Goal: Task Accomplishment & Management: Use online tool/utility

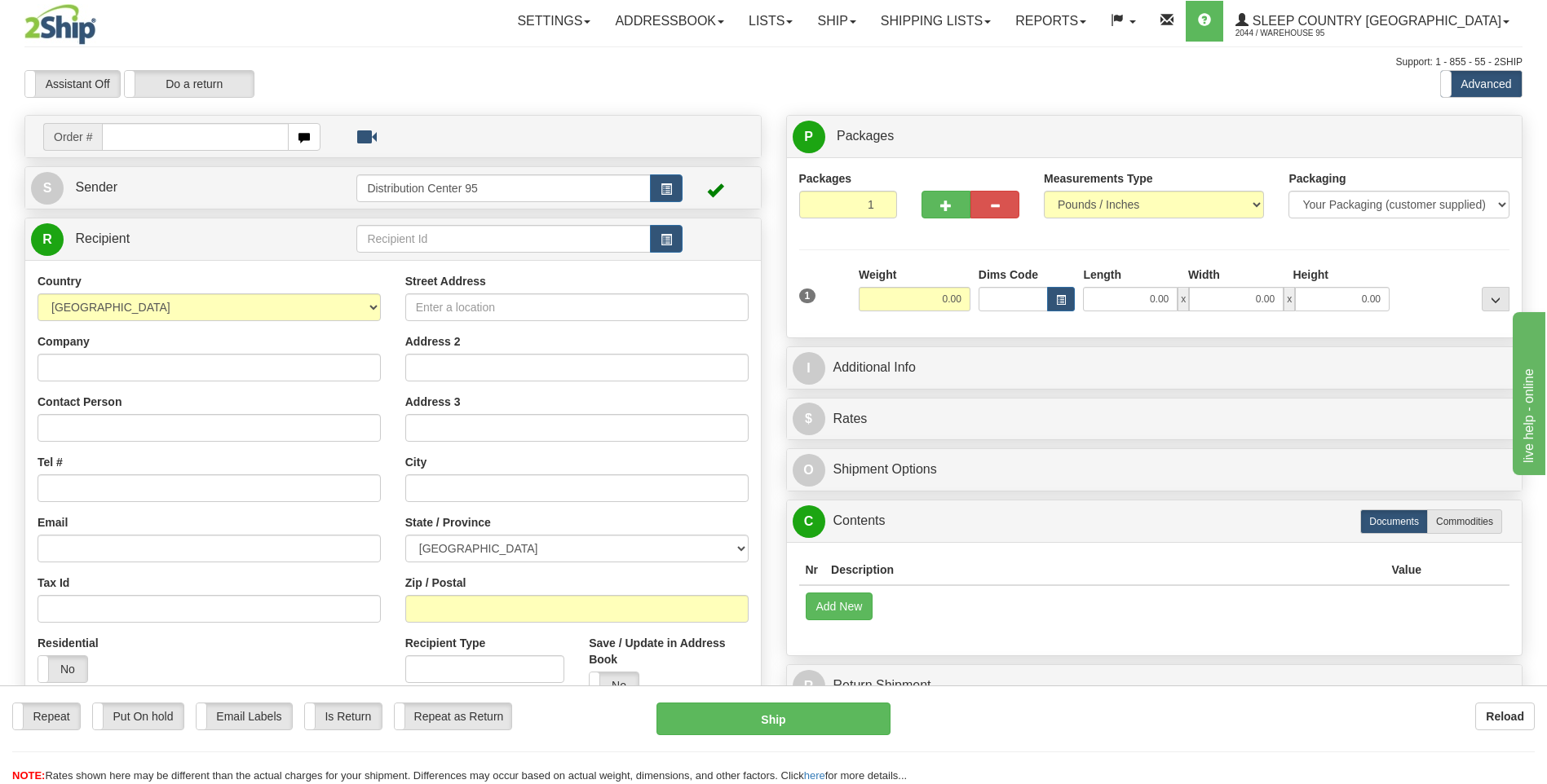
type input "s"
type input "123456"
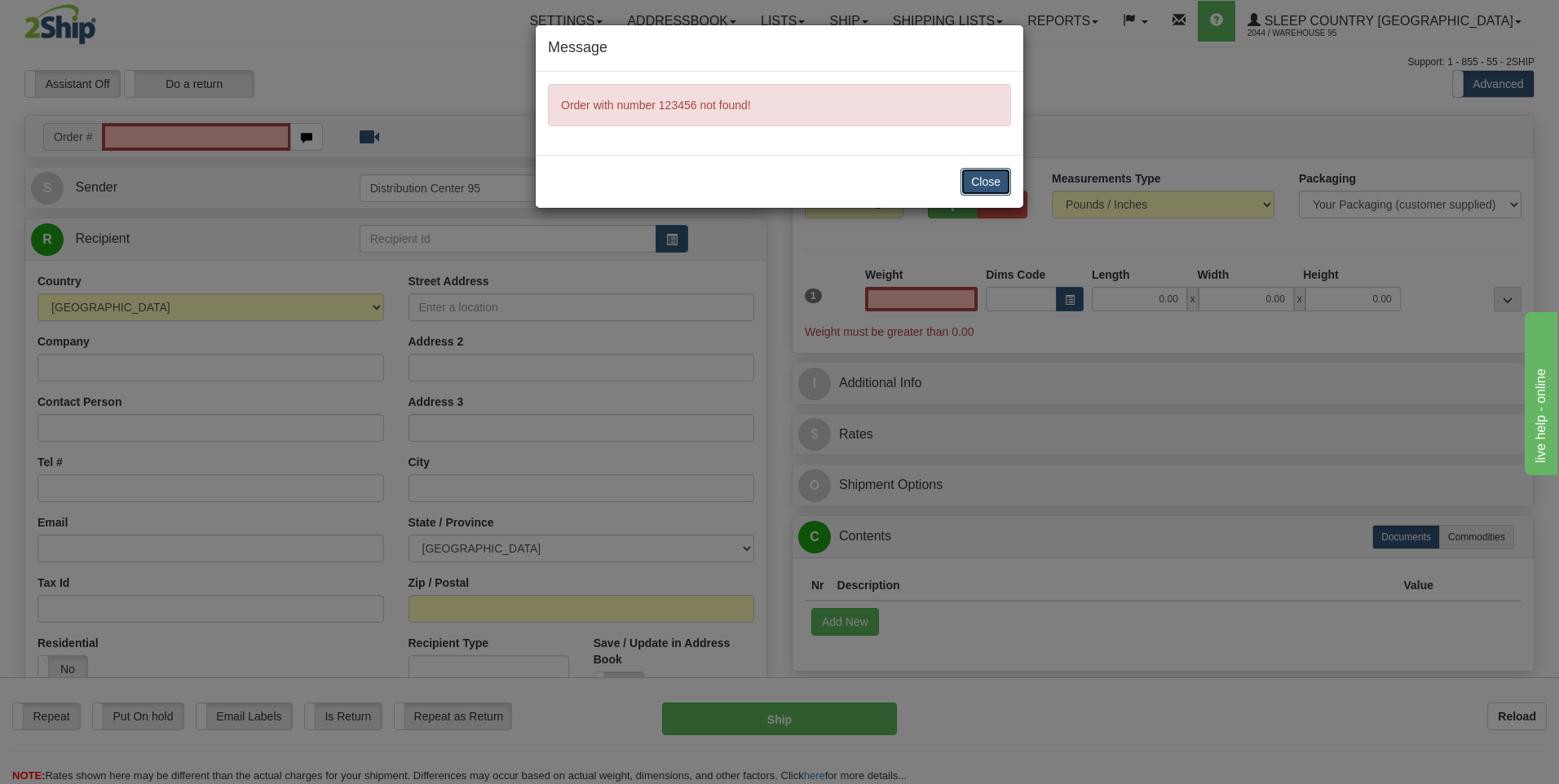
click at [989, 180] on button "Close" at bounding box center [986, 181] width 50 height 28
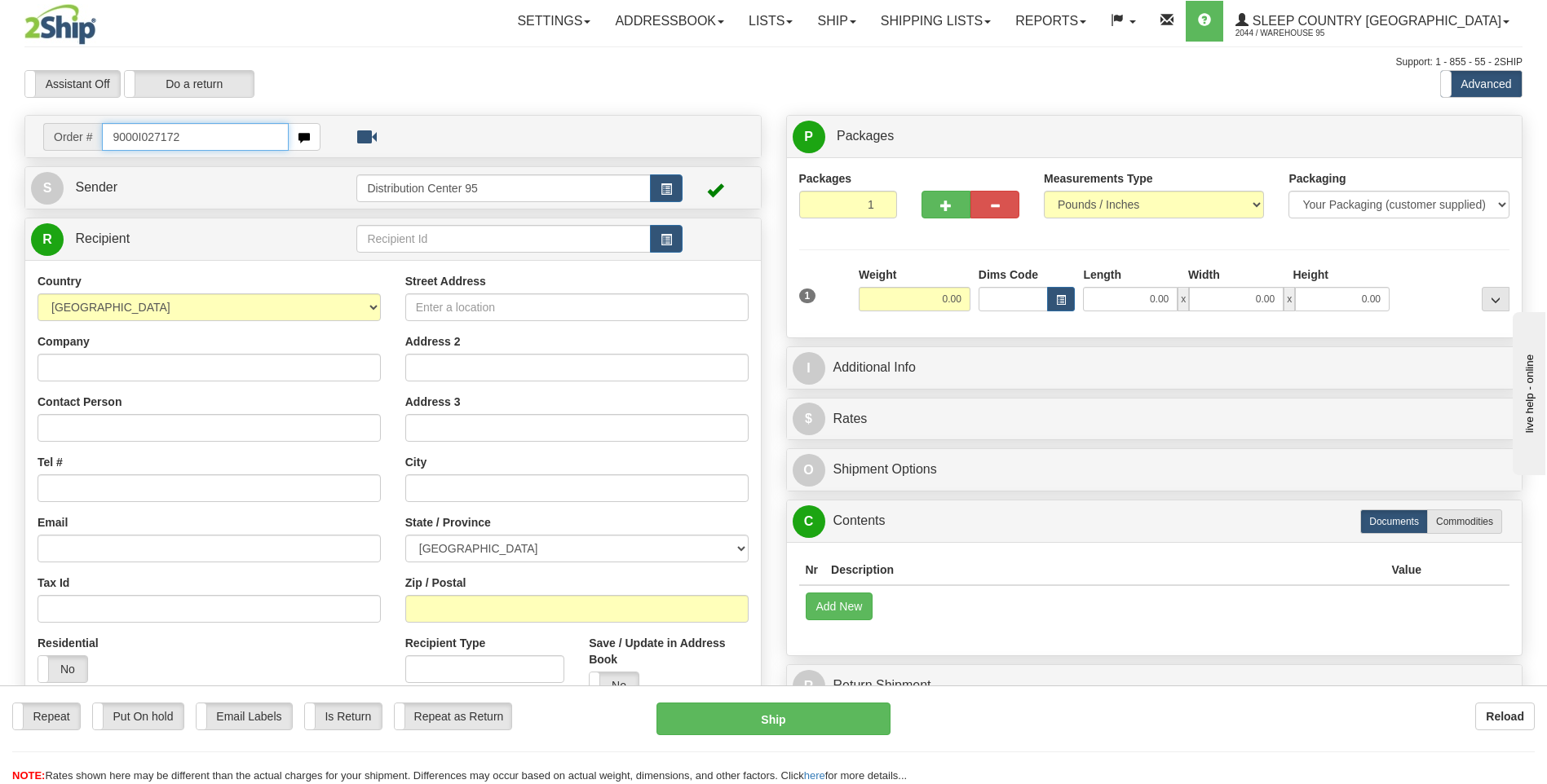
type input "9000I027172"
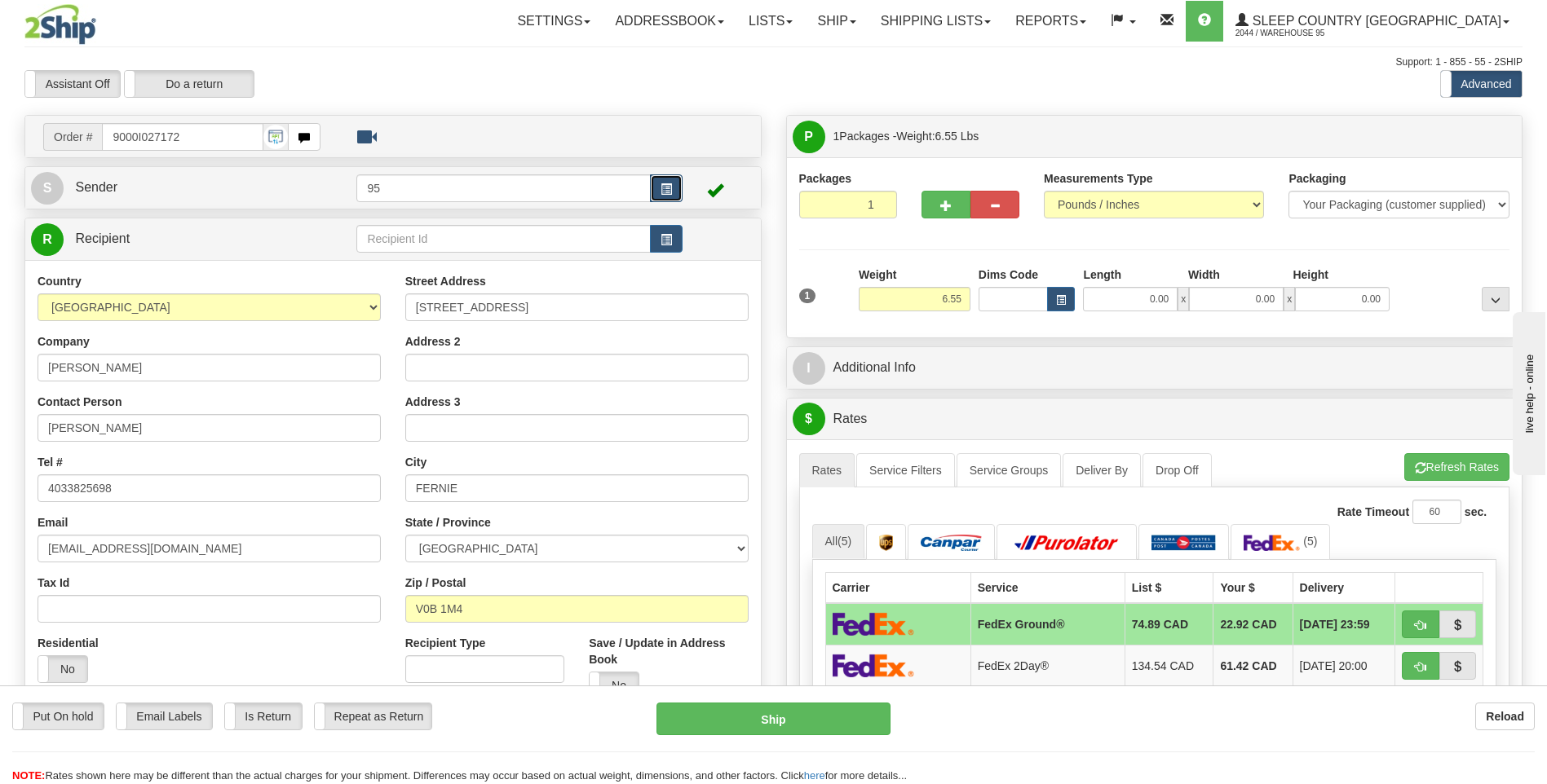
click at [657, 191] on button "button" at bounding box center [666, 188] width 32 height 28
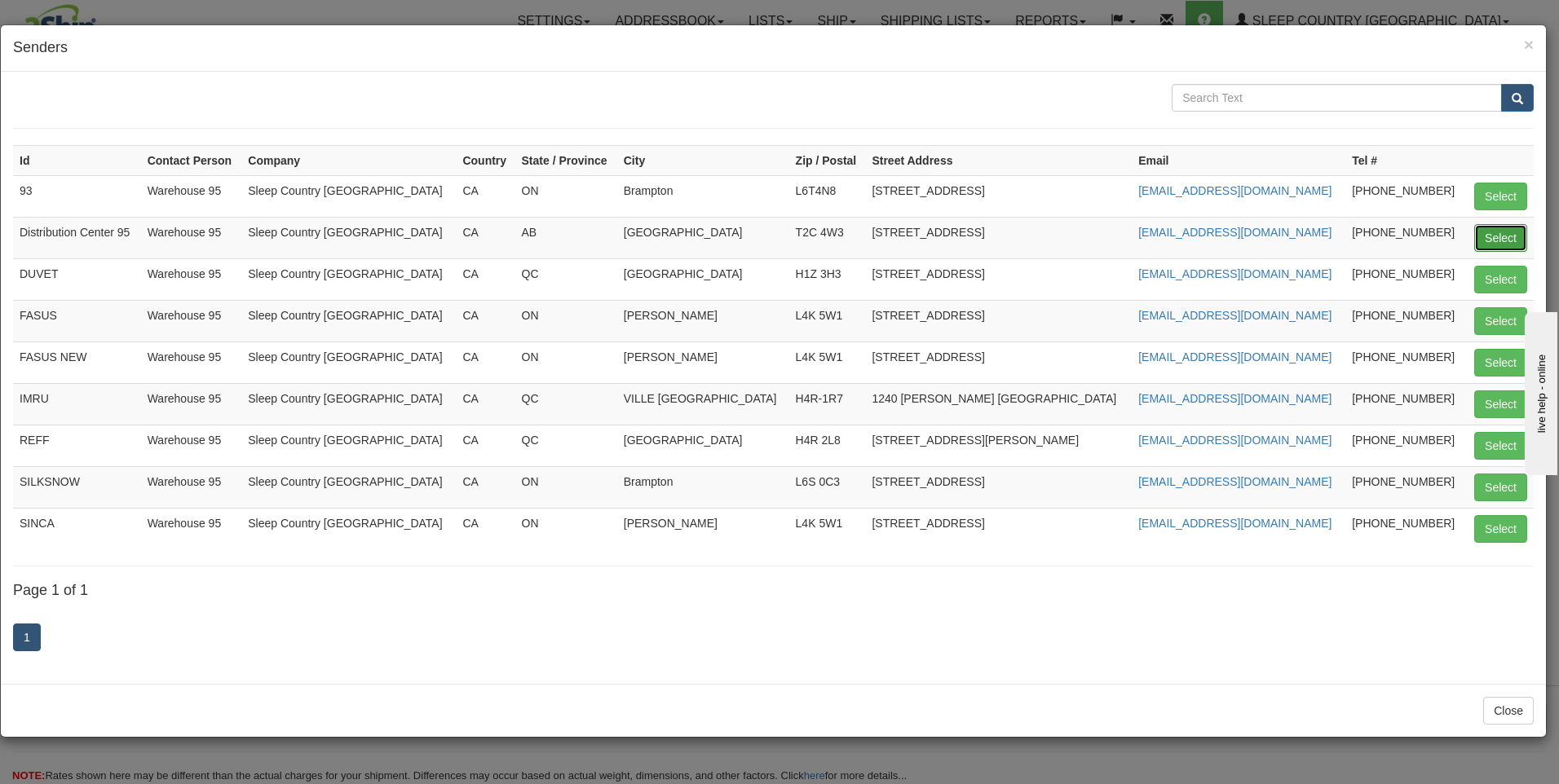
click at [1500, 242] on button "Select" at bounding box center [1500, 238] width 53 height 28
type input "Distribution Center 95"
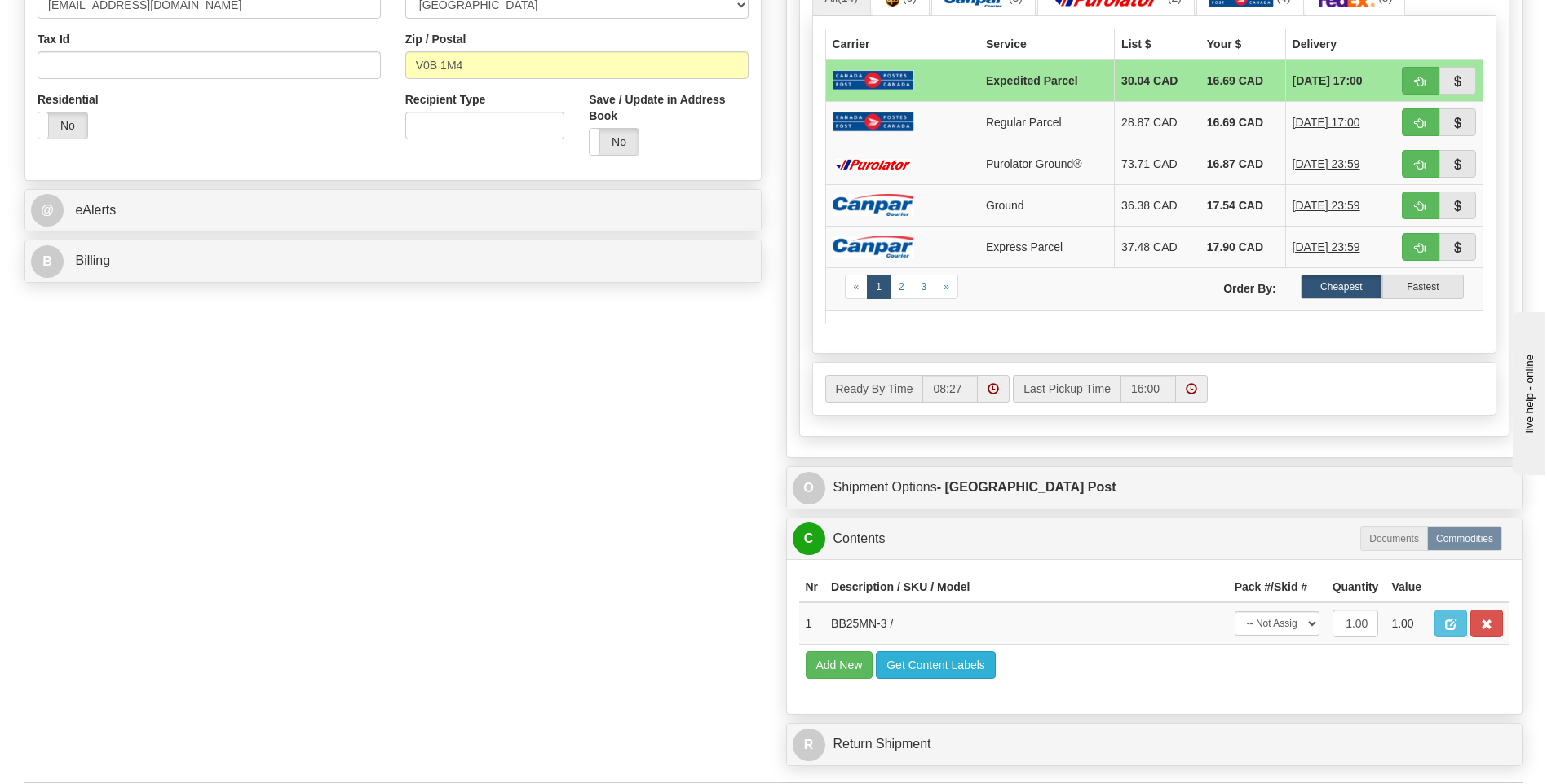
scroll to position [897, 0]
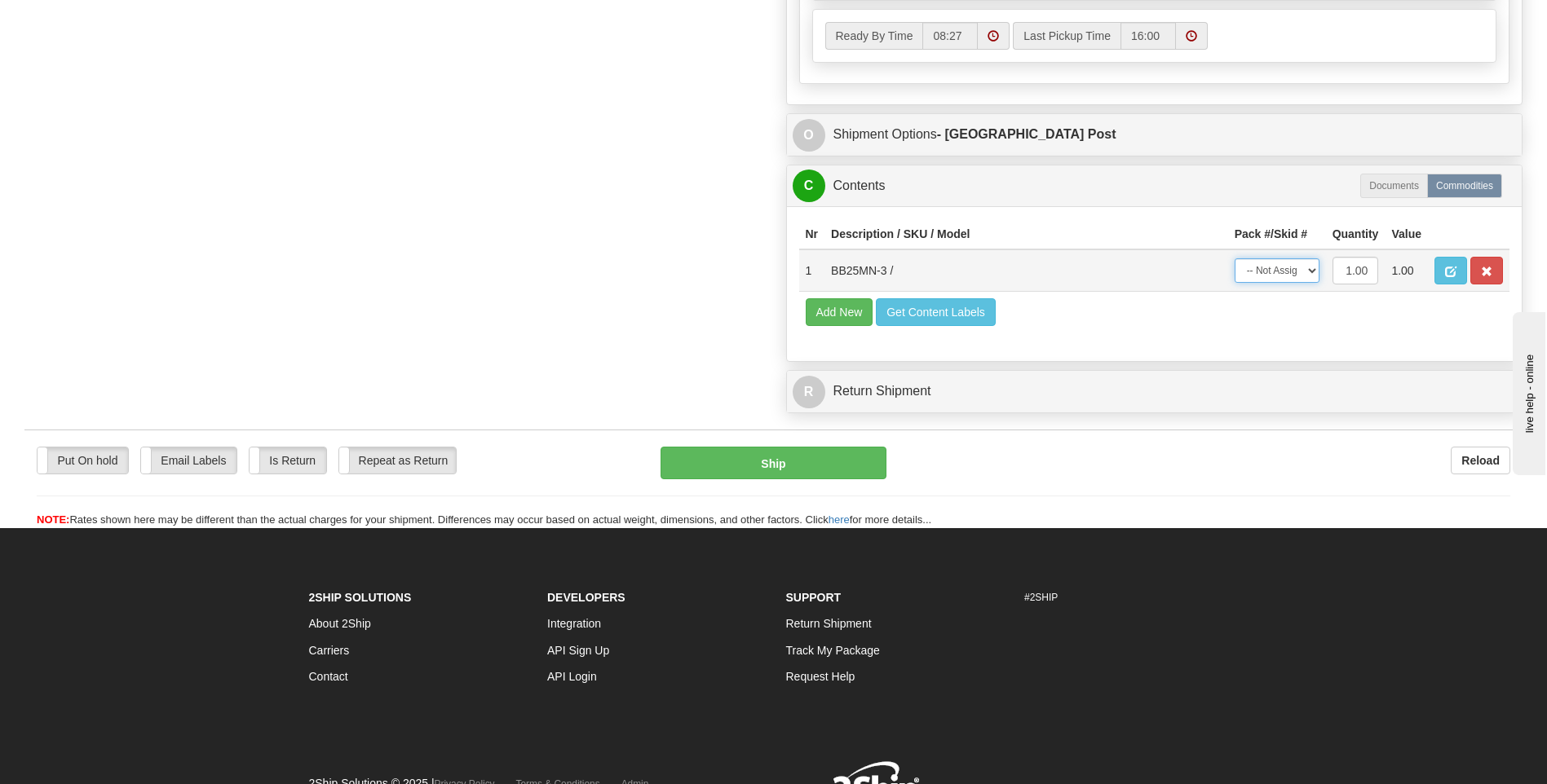
click at [1274, 270] on select "-- Not Assigned -- Package 1" at bounding box center [1277, 270] width 85 height 24
select select "0"
click at [1235, 259] on select "-- Not Assigned -- Package 1" at bounding box center [1277, 270] width 85 height 24
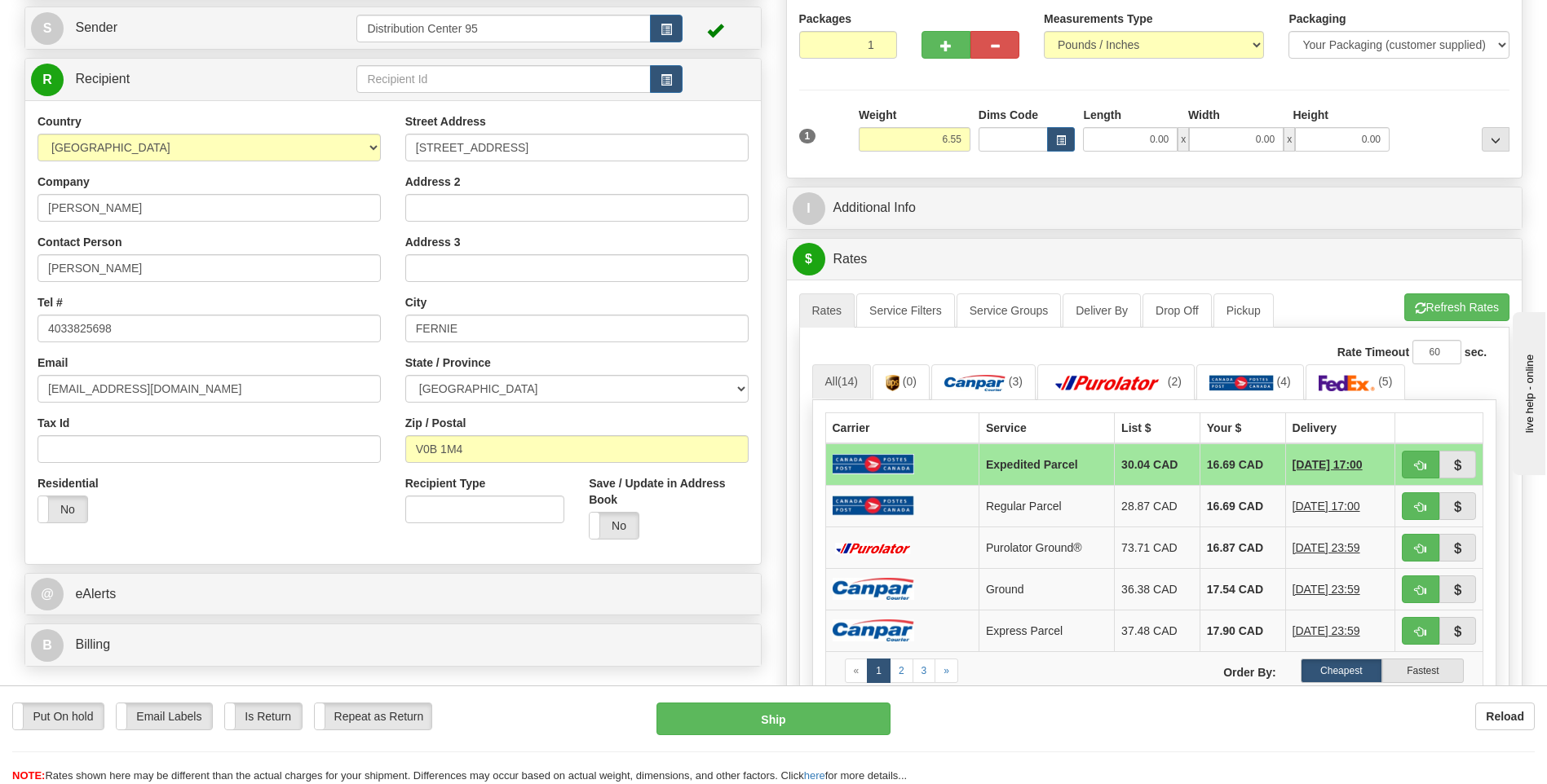
scroll to position [1, 0]
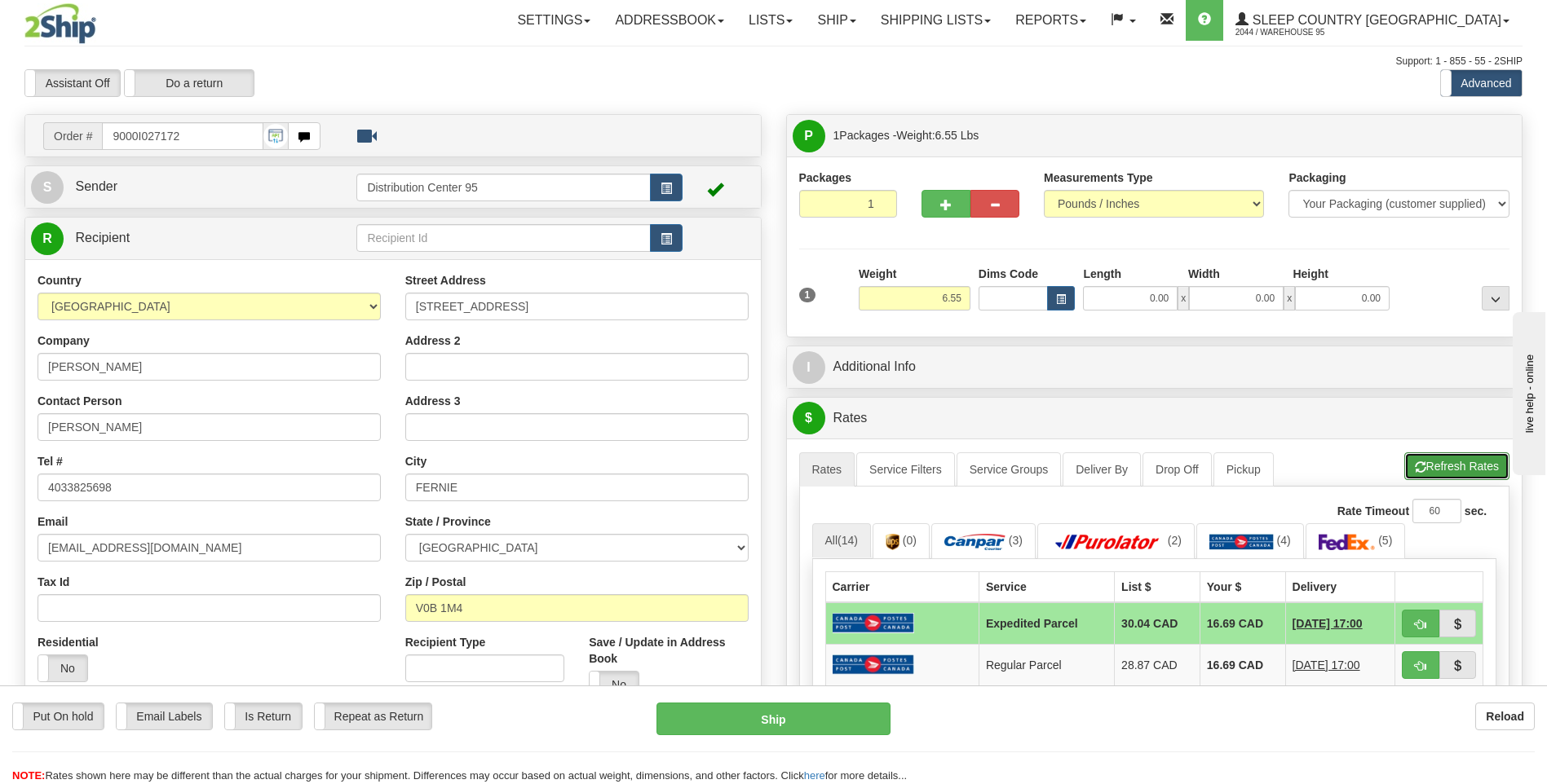
click at [1454, 461] on button "Refresh Rates" at bounding box center [1457, 466] width 105 height 28
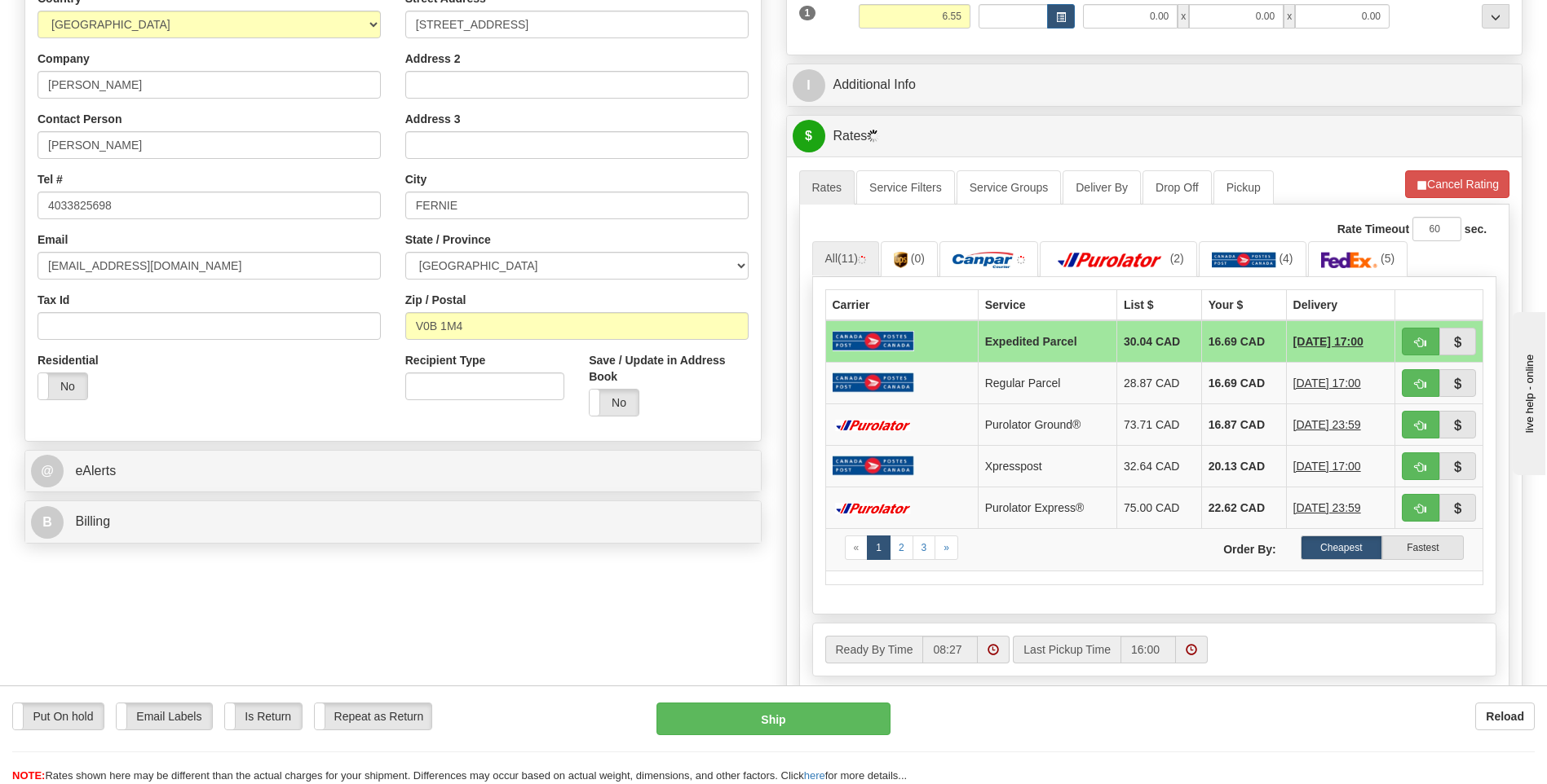
scroll to position [245, 0]
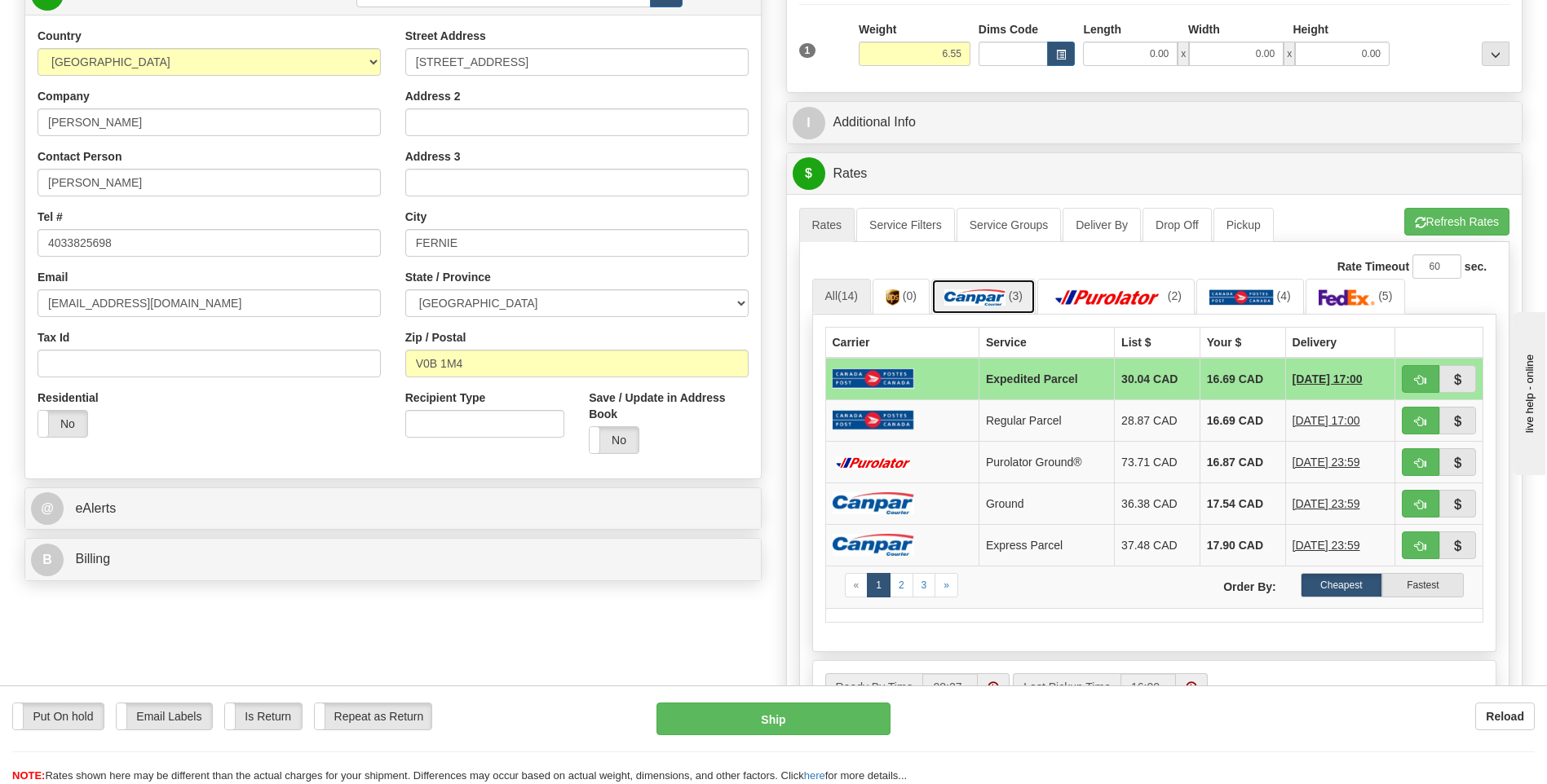
click at [967, 309] on link "(3)" at bounding box center [984, 296] width 105 height 35
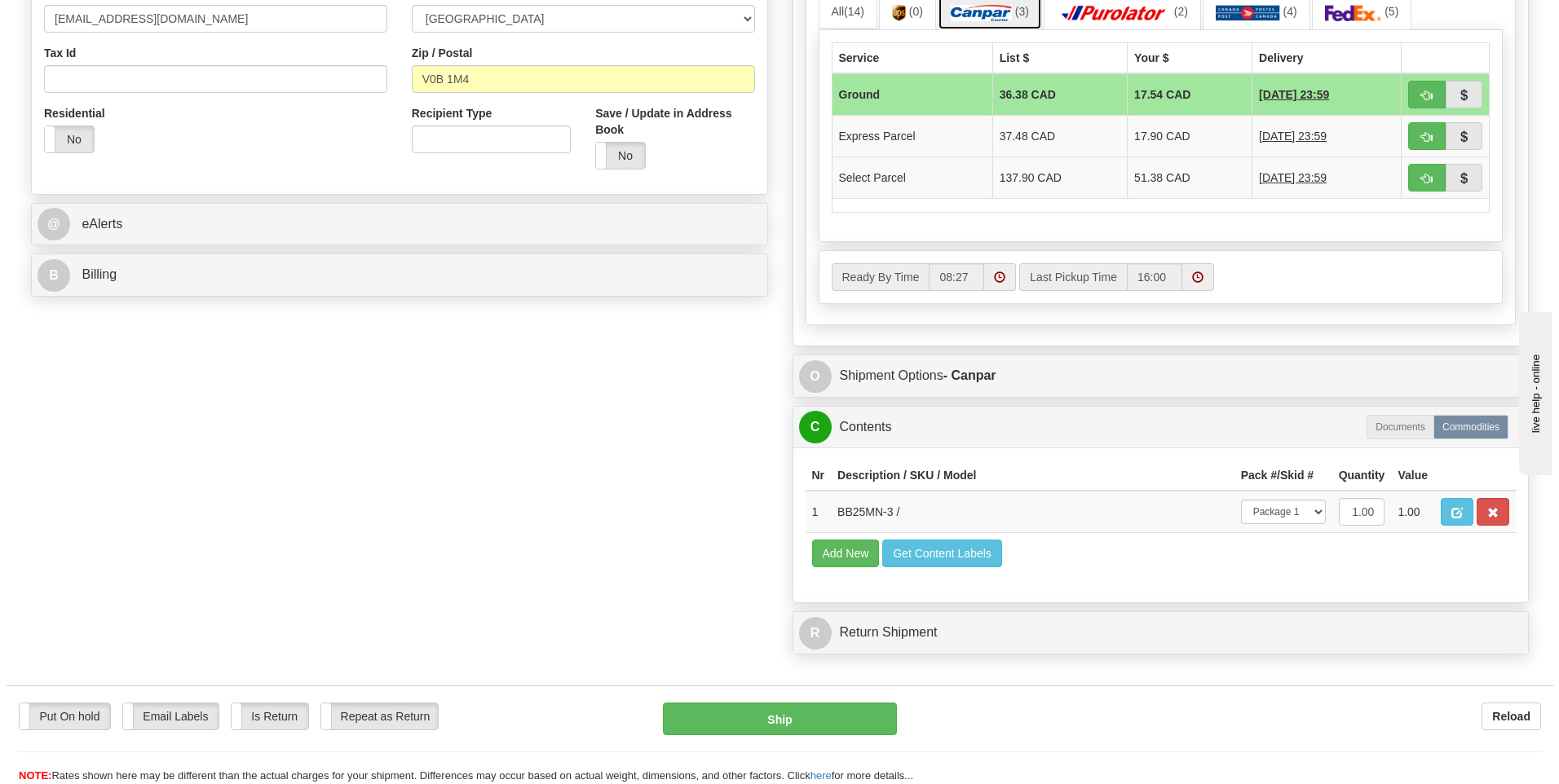
scroll to position [490, 0]
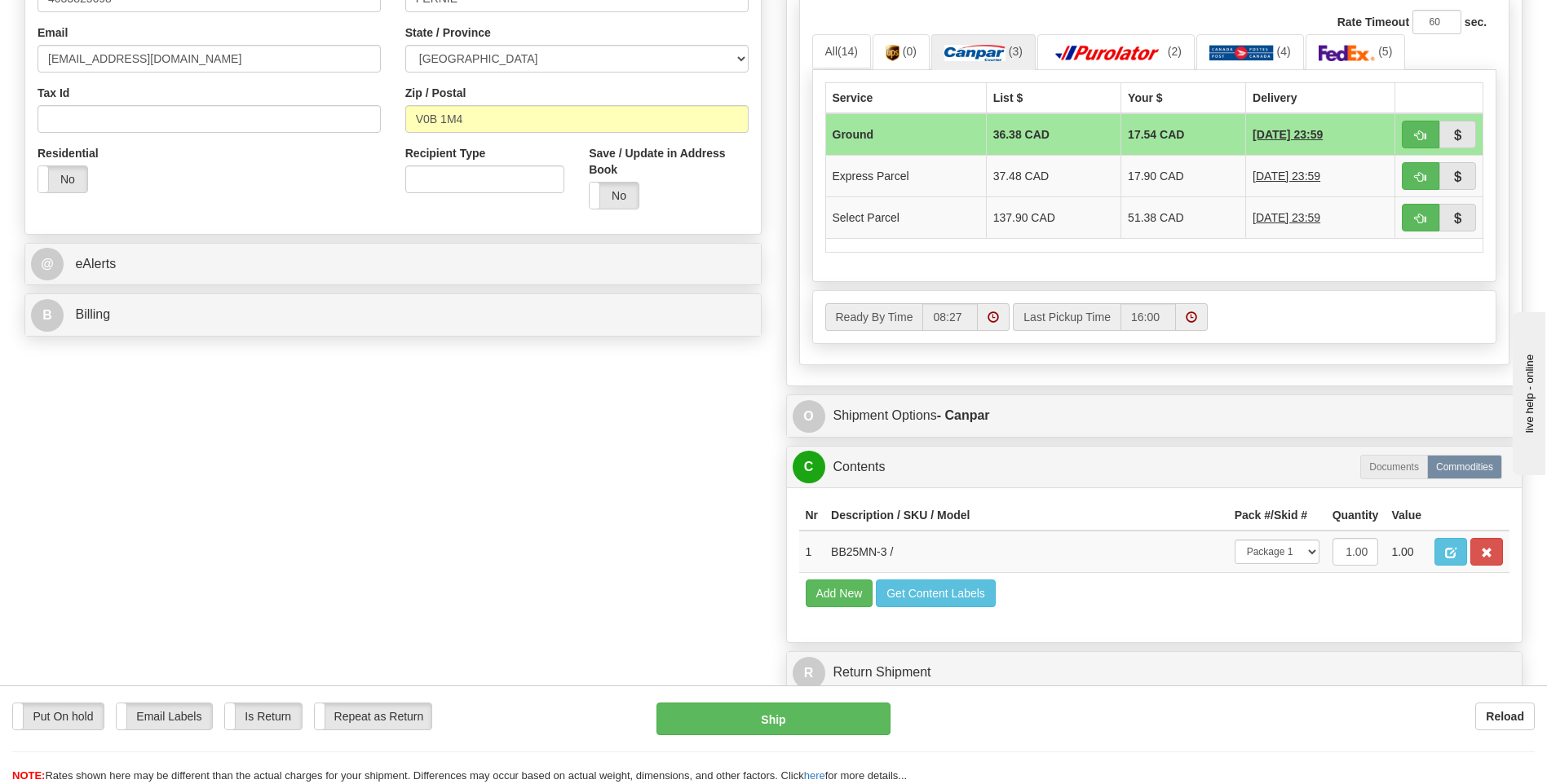
drag, startPoint x: 774, startPoint y: 761, endPoint x: 767, endPoint y: 739, distance: 23.1
click at [772, 758] on div "Put On hold Put On hold Email Labels Email Labels Edit Is Return Is Return Repe…" at bounding box center [774, 743] width 1547 height 81
click at [760, 731] on button "Ship" at bounding box center [773, 719] width 233 height 32
type input "1"
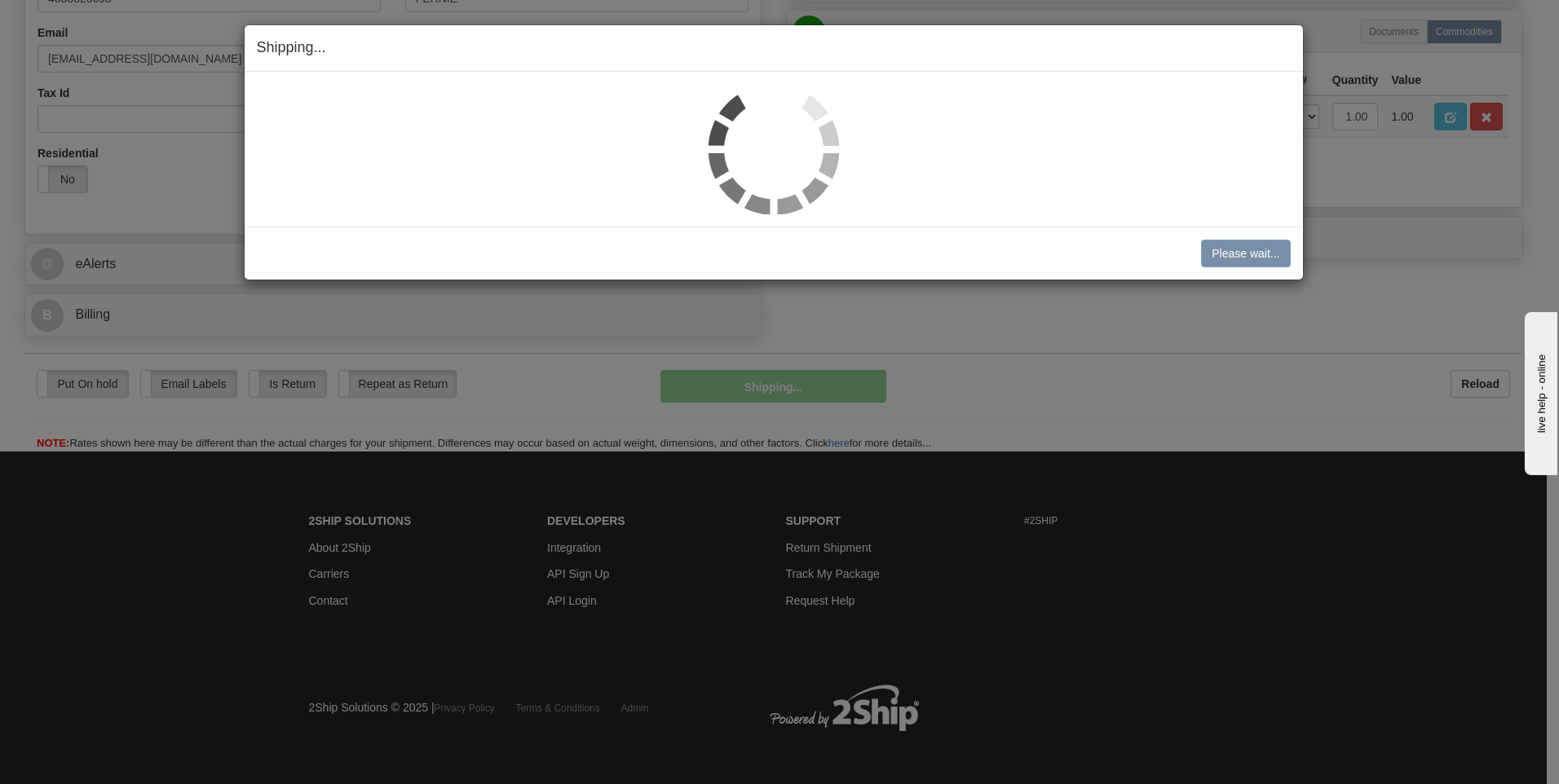
scroll to position [472, 0]
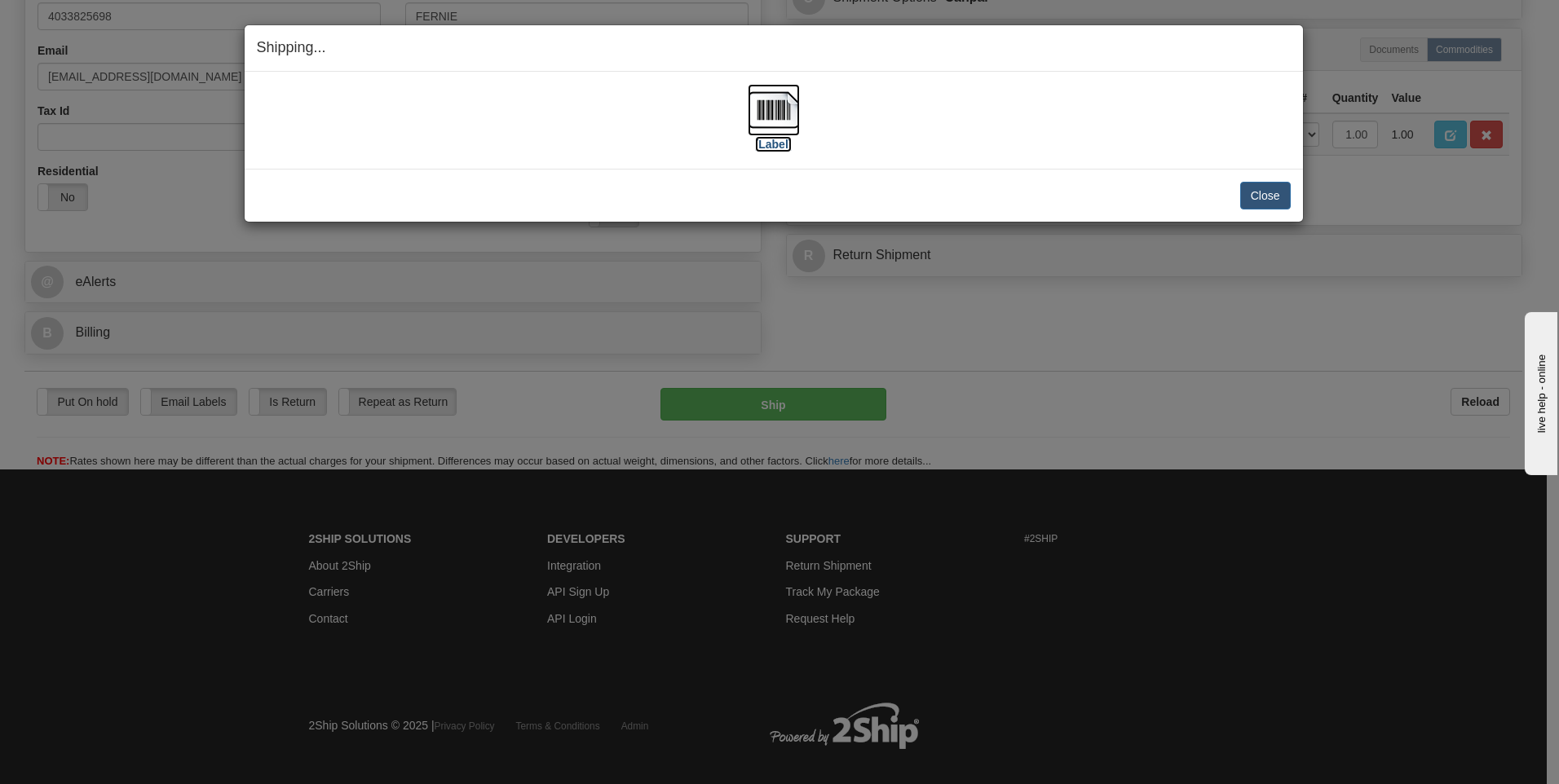
click at [775, 151] on label "[Label]" at bounding box center [774, 144] width 38 height 16
click at [1277, 202] on button "Close" at bounding box center [1265, 196] width 50 height 28
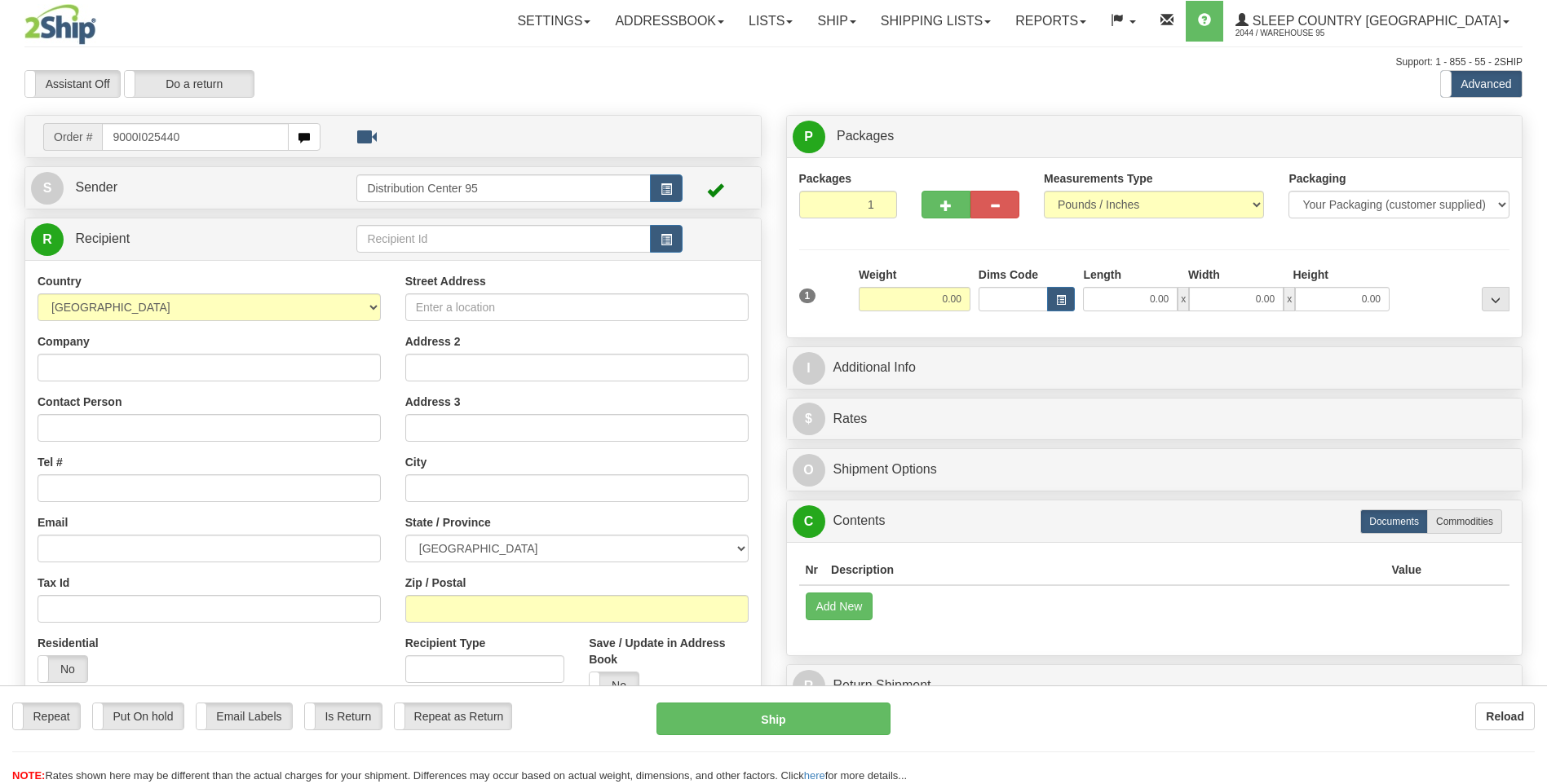
type input "9000I025440"
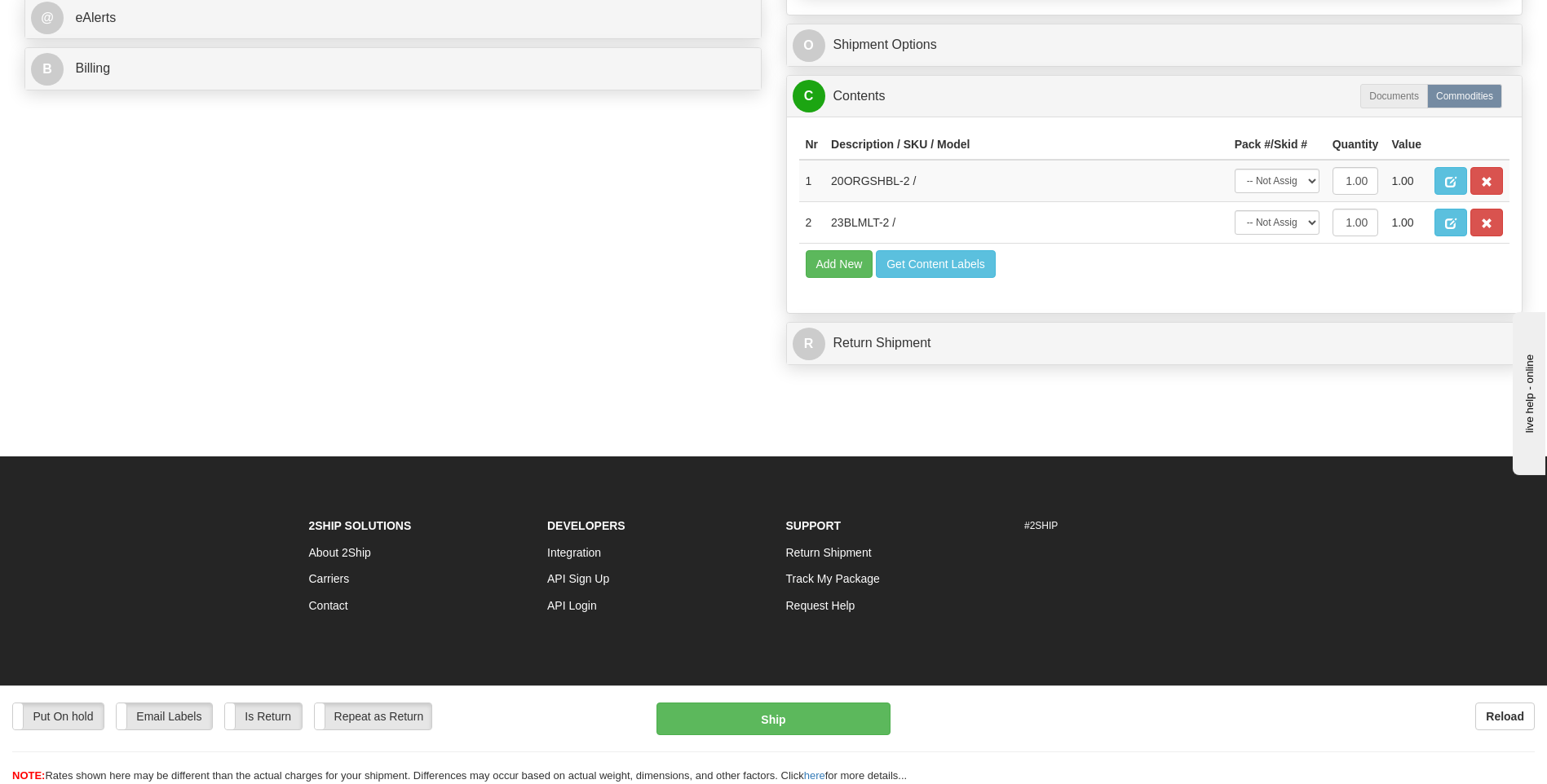
scroll to position [747, 0]
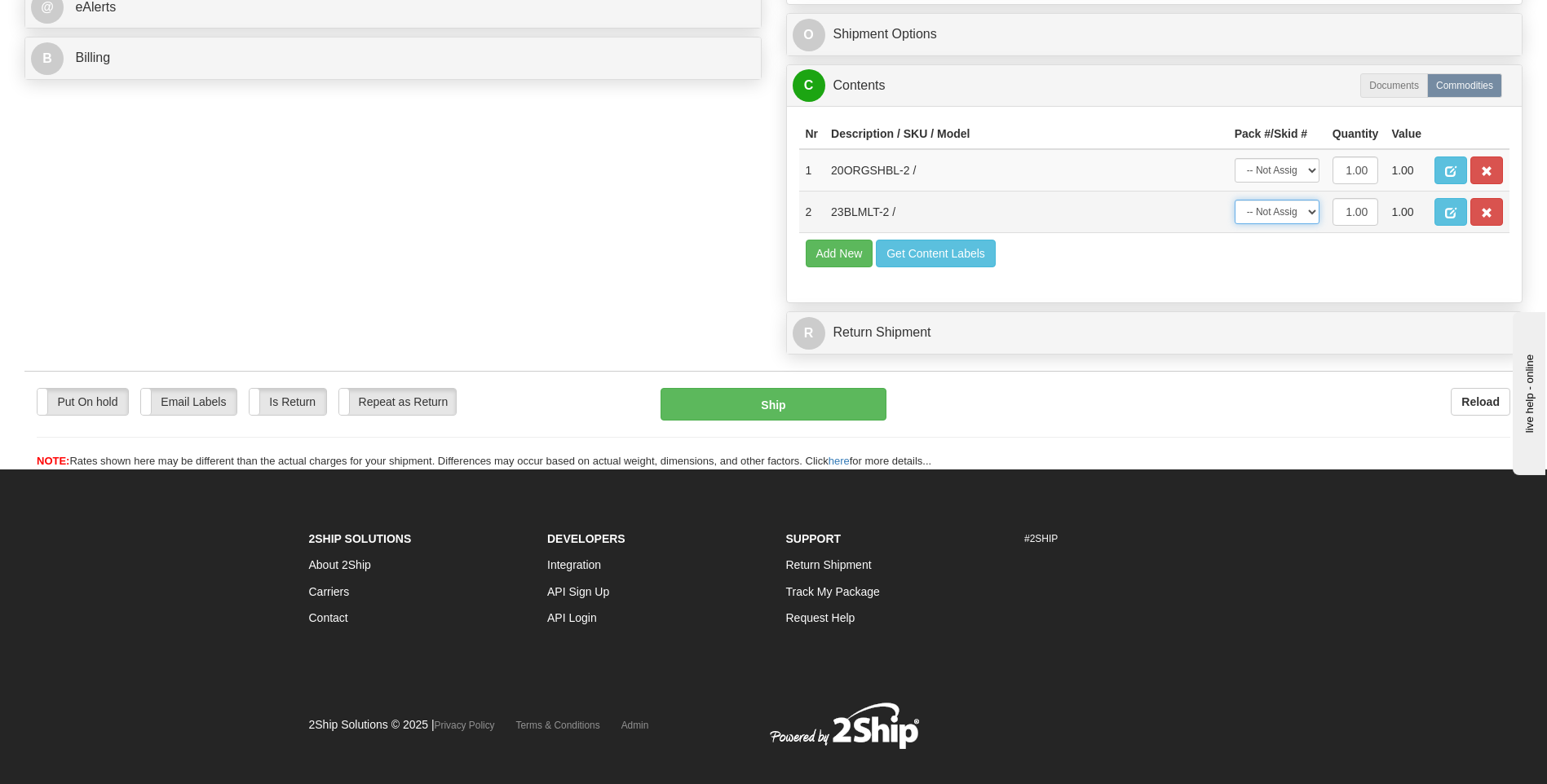
click at [1295, 220] on select "-- Not Assigned -- Package 1" at bounding box center [1277, 212] width 85 height 24
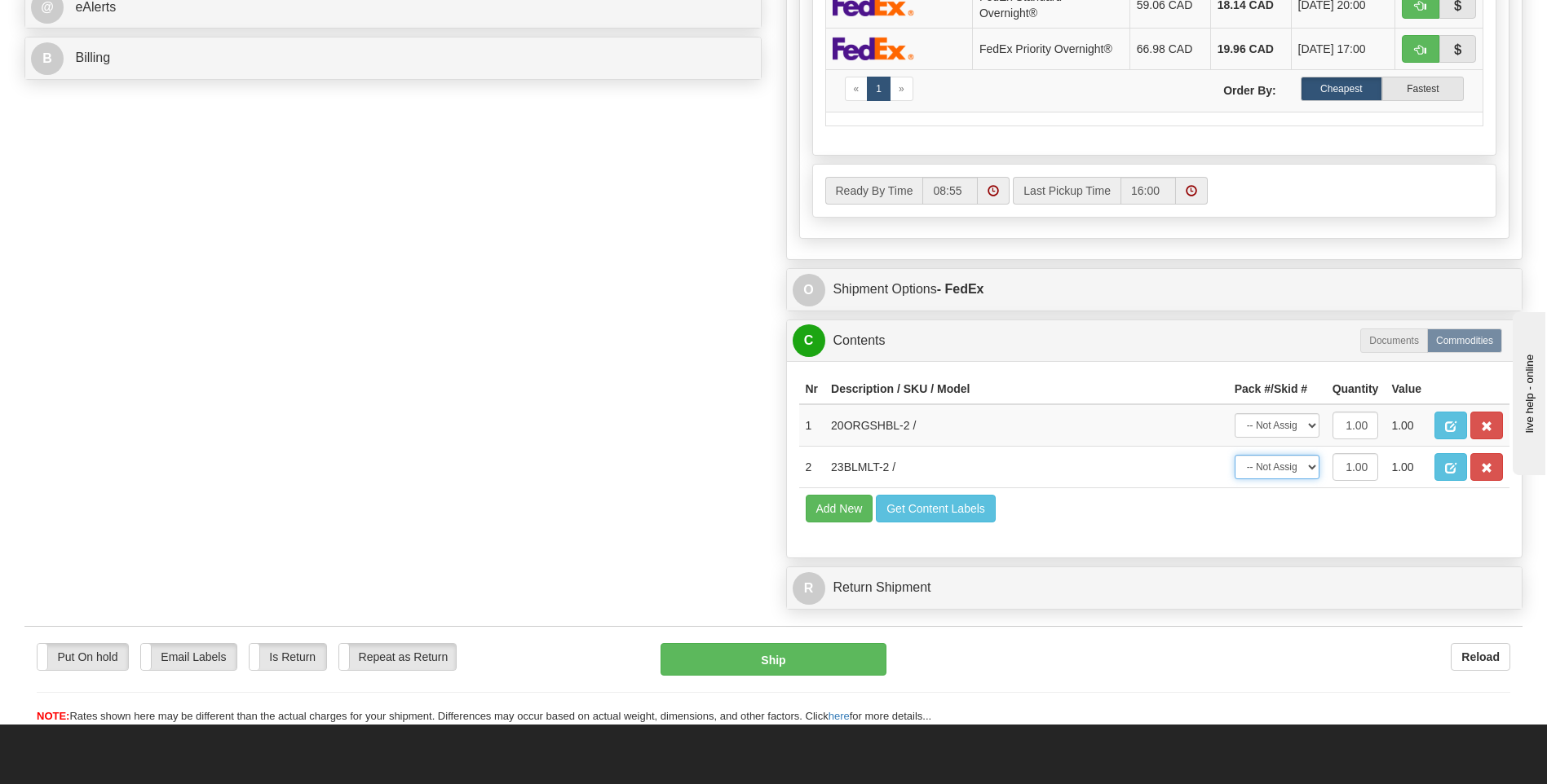
select select "0"
click at [1235, 455] on select "-- Not Assigned -- Package 1" at bounding box center [1277, 467] width 85 height 24
click at [1278, 418] on select "-- Not Assigned -- Package 1" at bounding box center [1277, 425] width 85 height 24
select select "0"
click at [1235, 414] on select "-- Not Assigned -- Package 1" at bounding box center [1277, 425] width 85 height 24
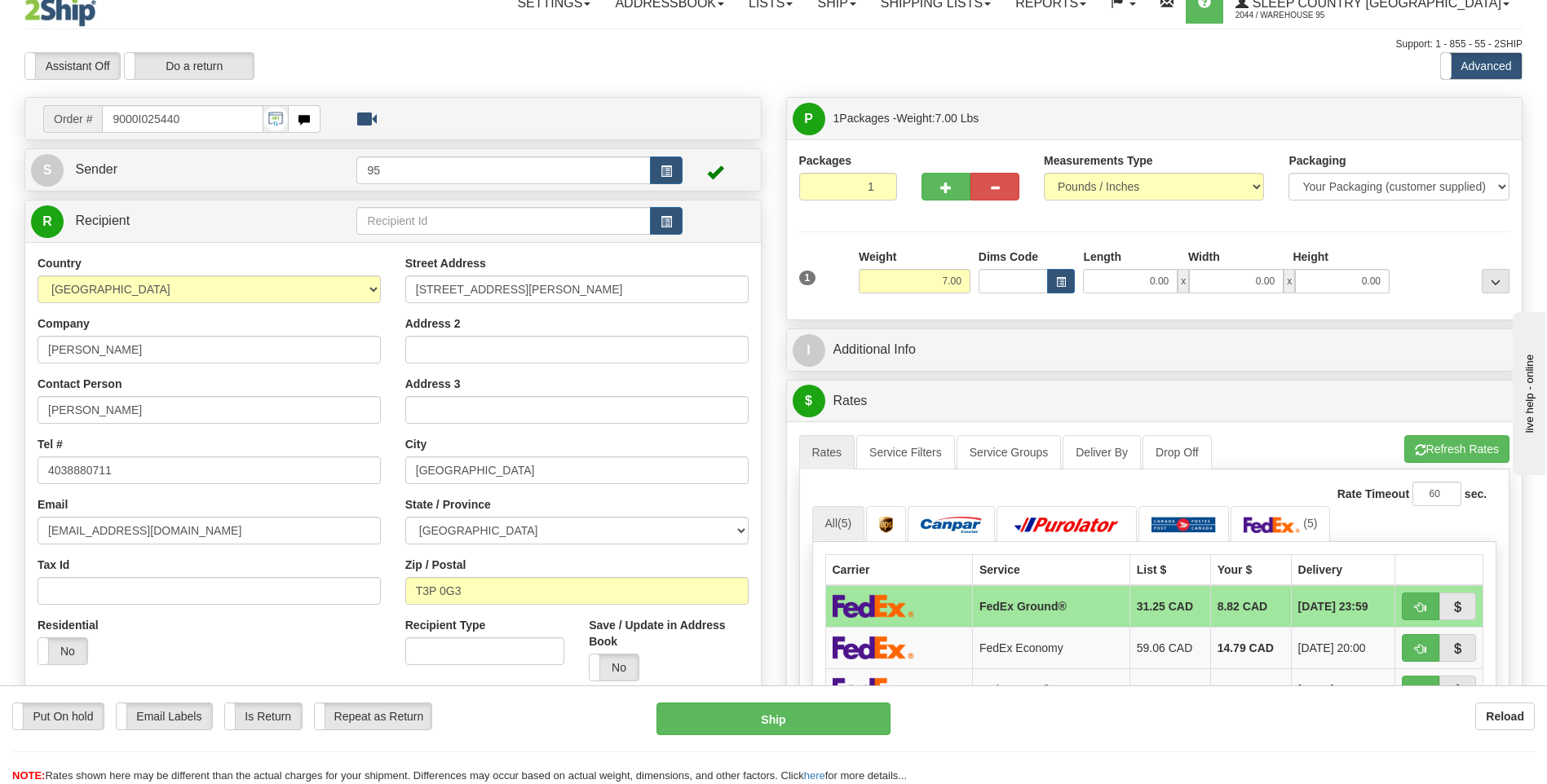
scroll to position [0, 0]
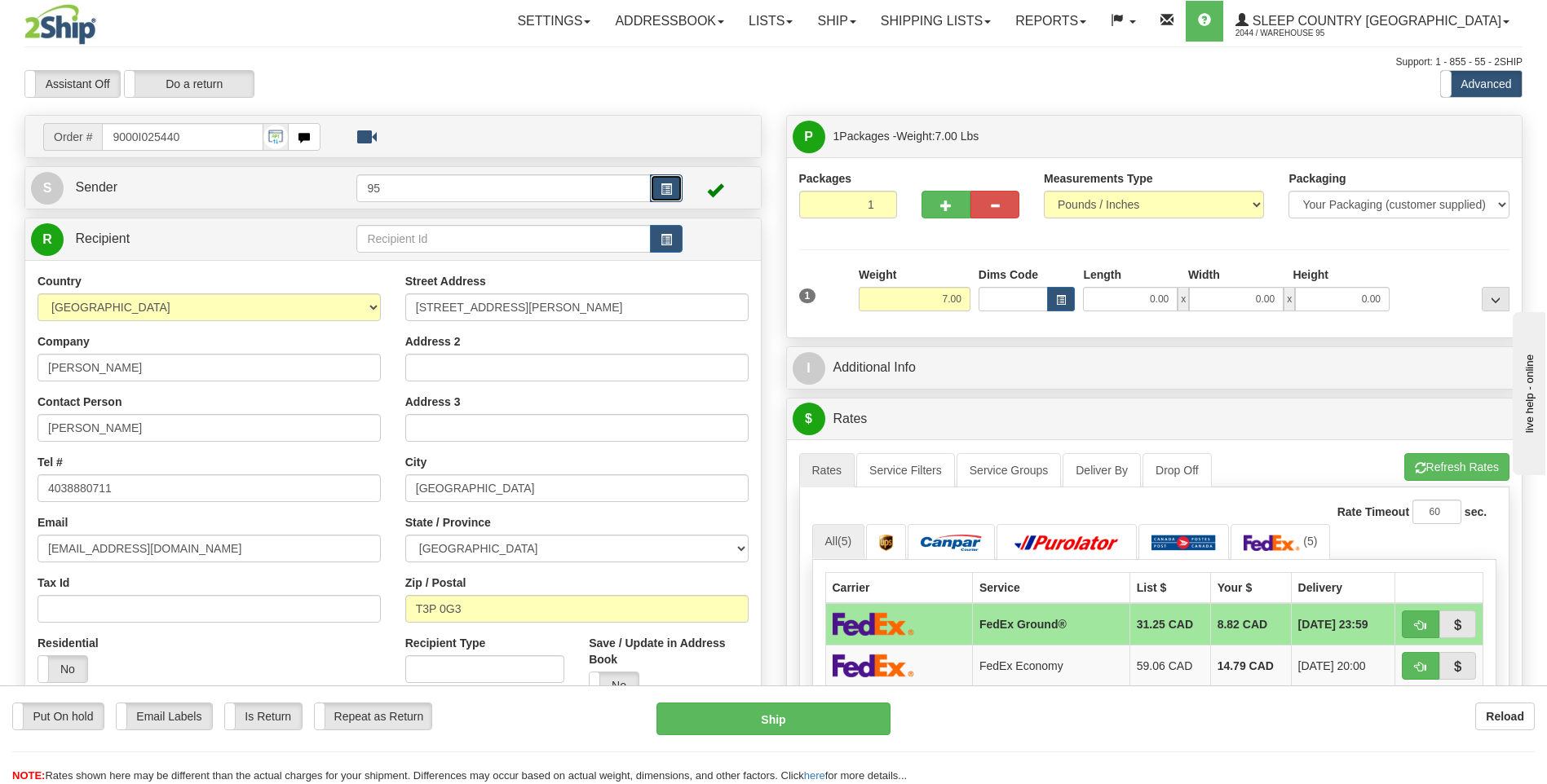
click at [668, 176] on button "button" at bounding box center [666, 188] width 32 height 28
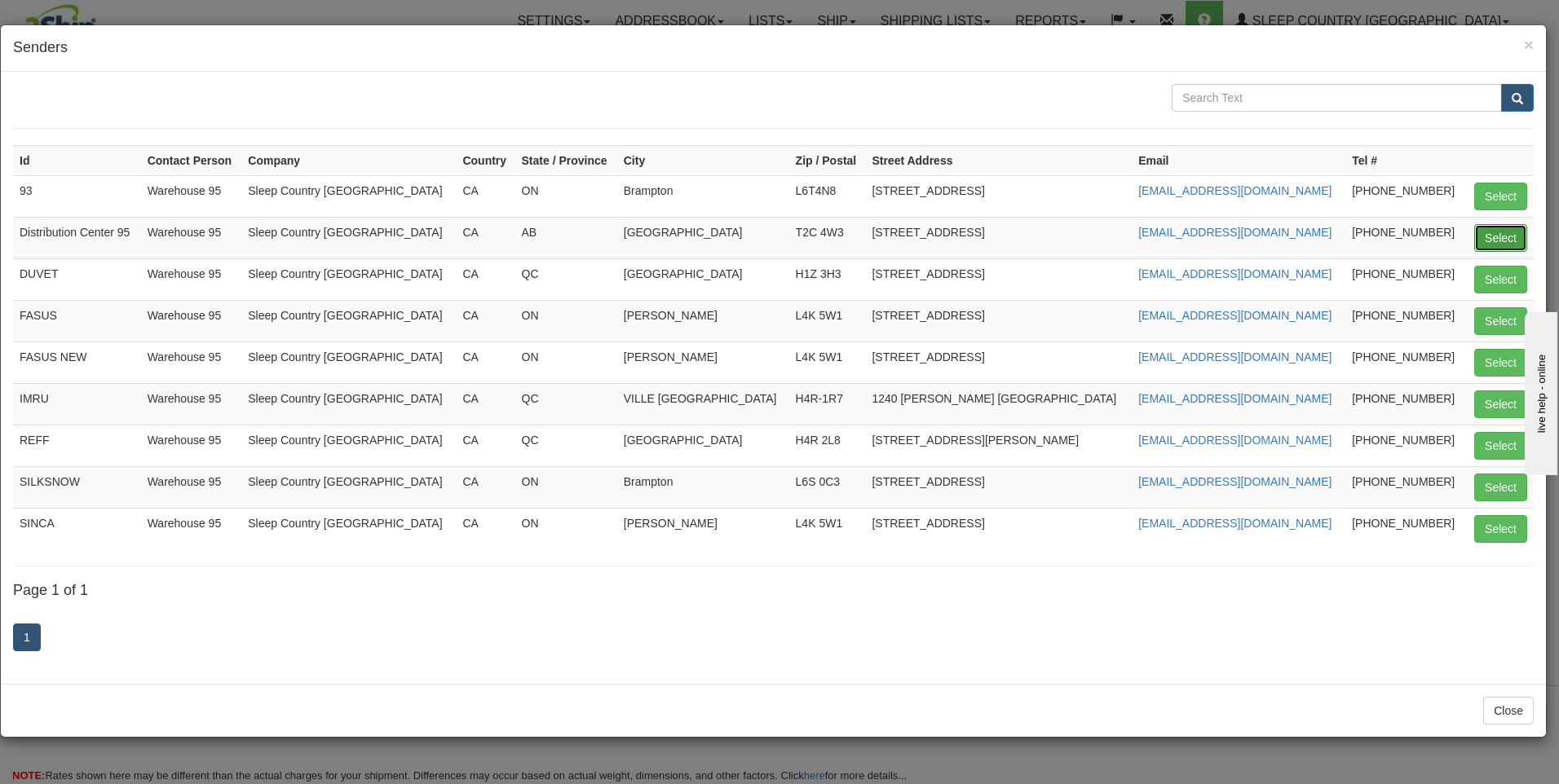
click at [1523, 242] on button "Select" at bounding box center [1500, 238] width 53 height 28
type input "Distribution Center 95"
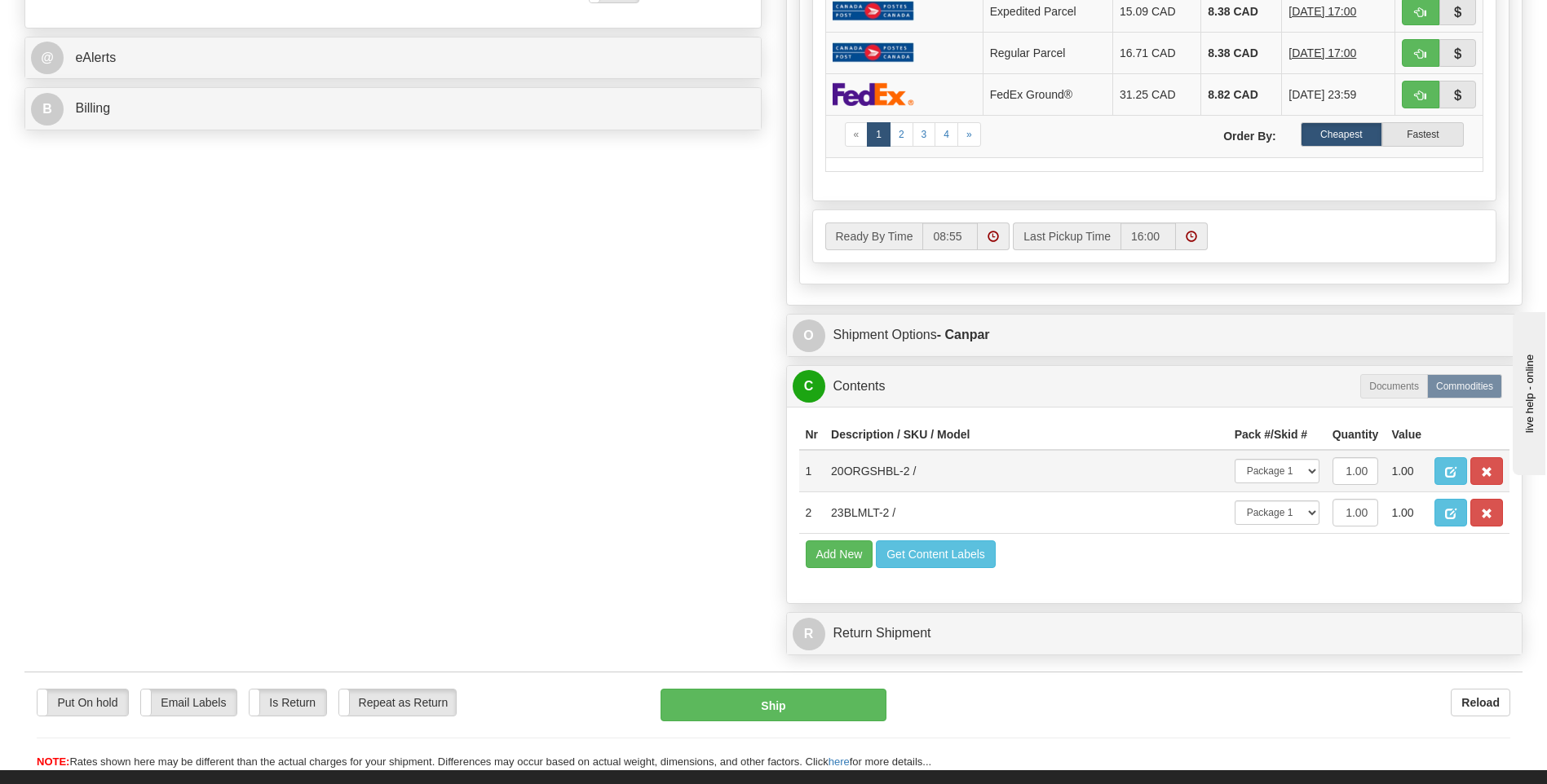
scroll to position [1021, 0]
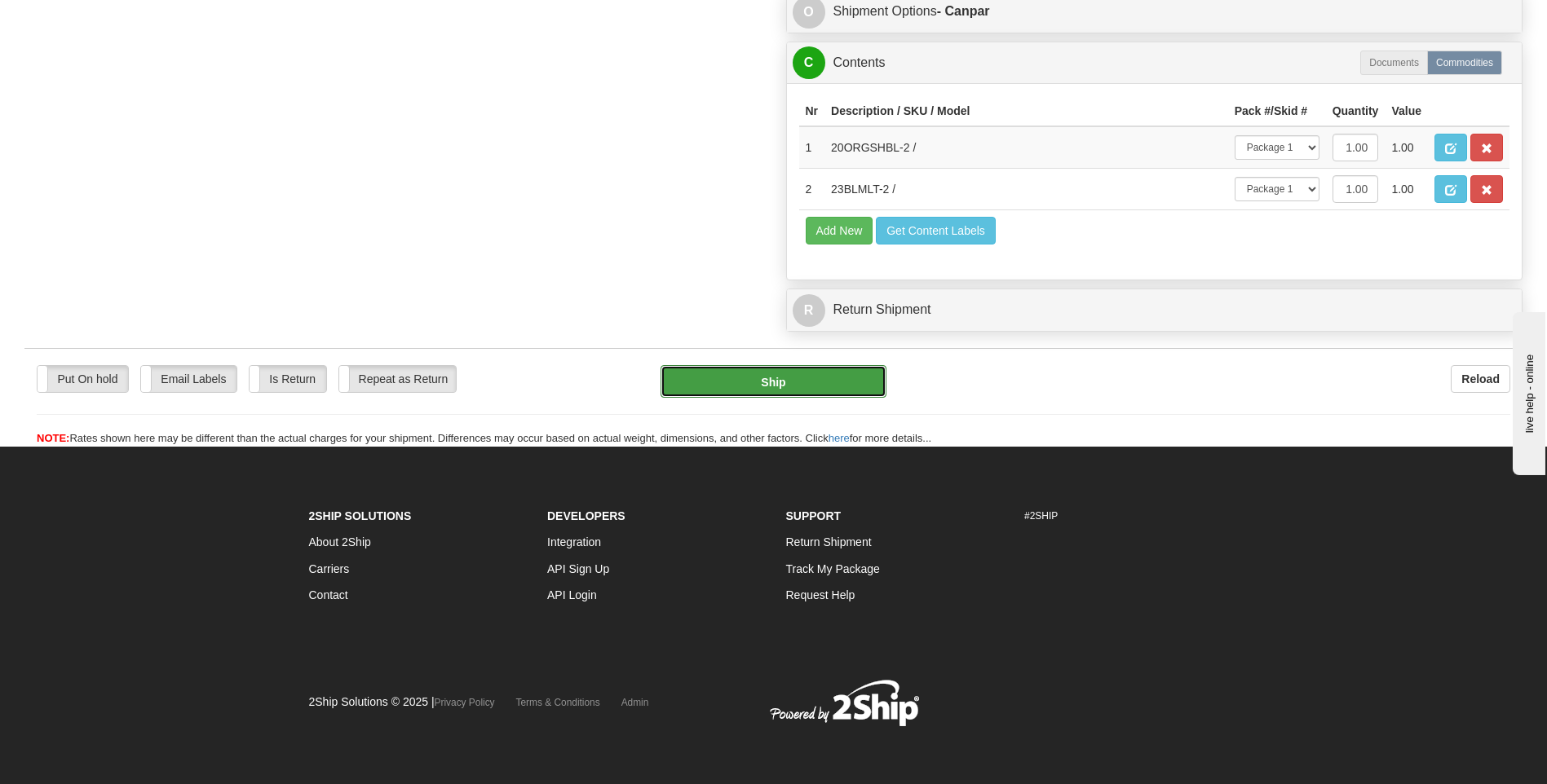
click at [877, 385] on button "Ship" at bounding box center [774, 381] width 225 height 32
type input "1"
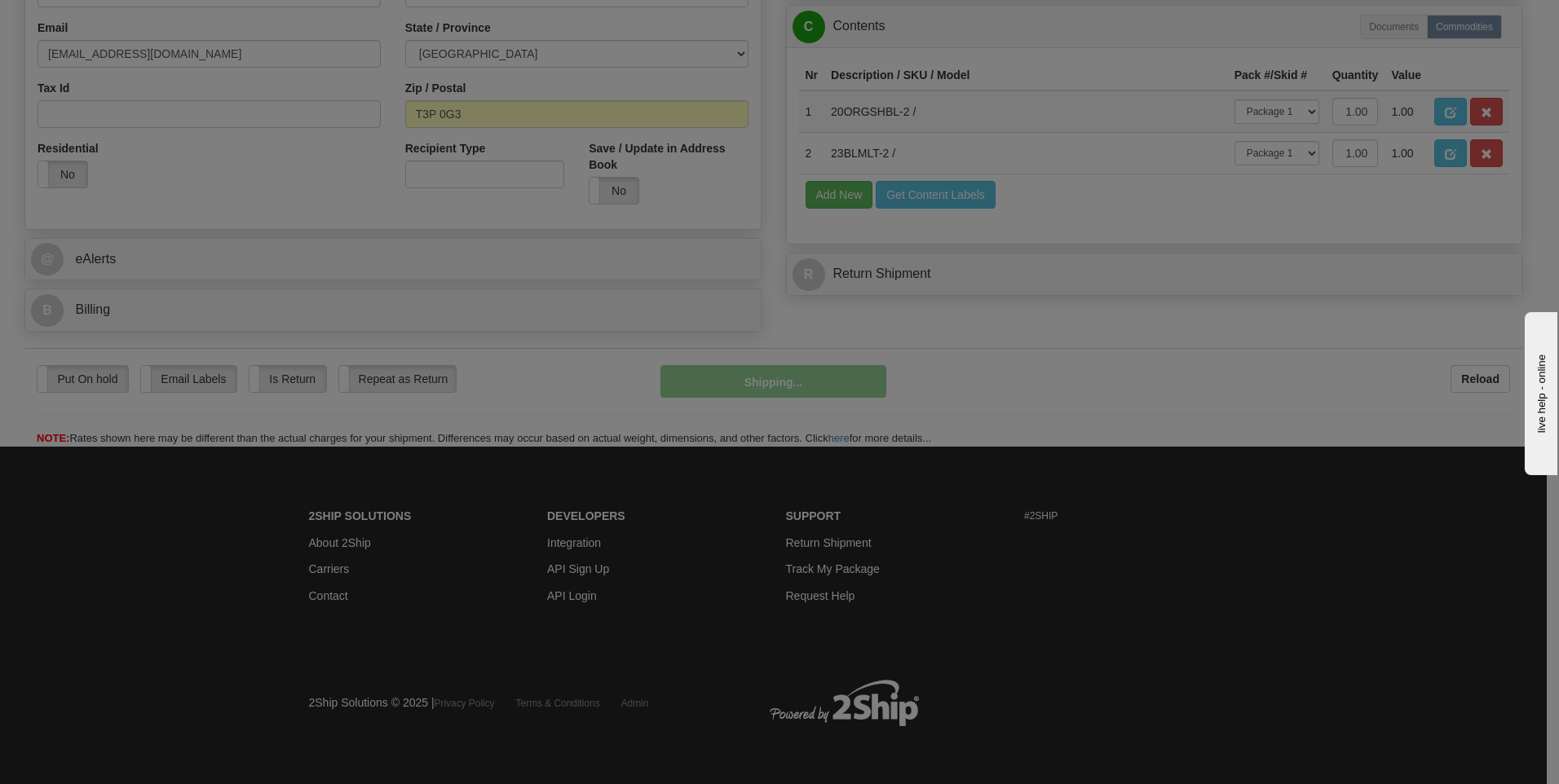
scroll to position [460, 0]
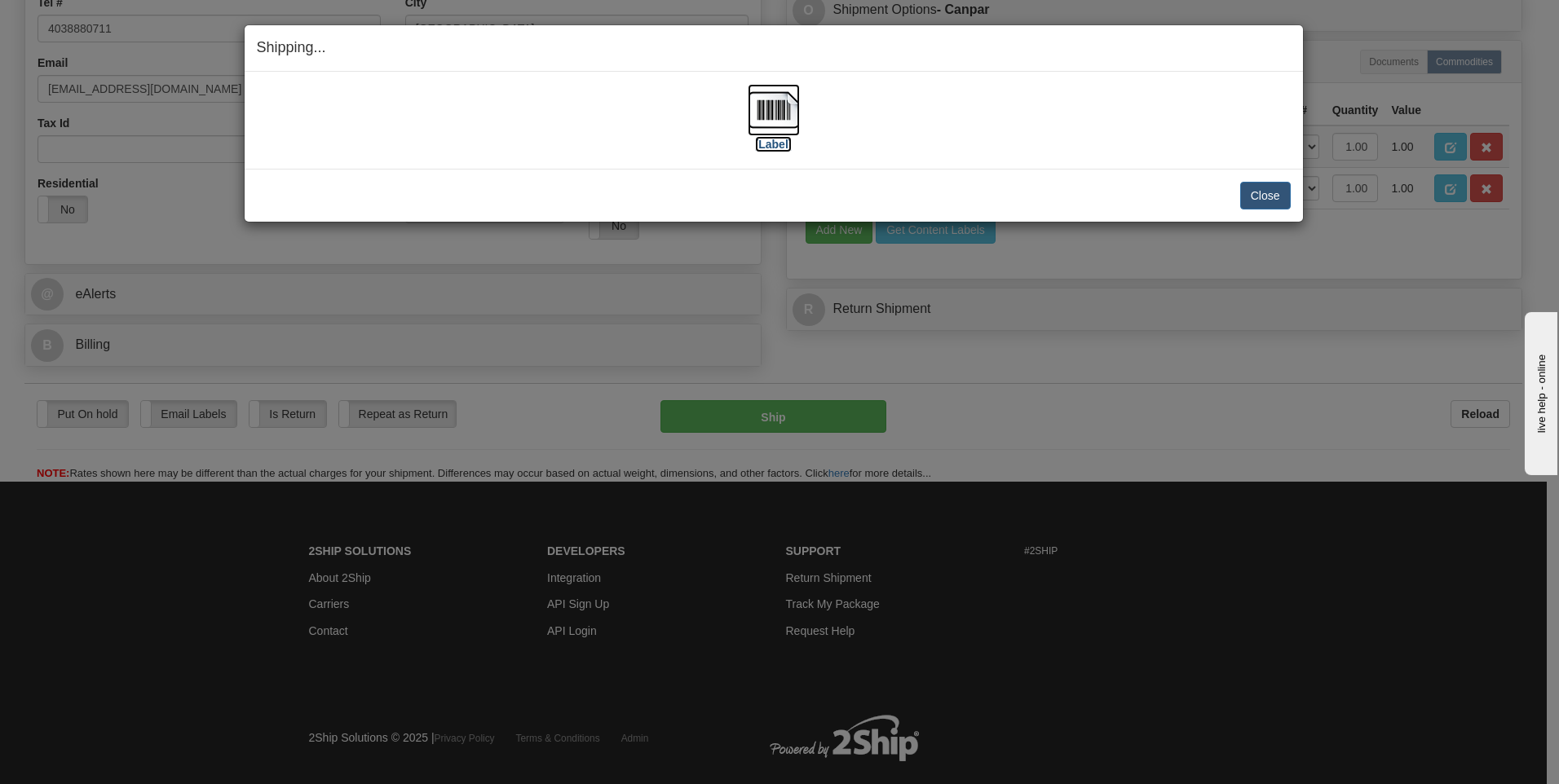
click at [776, 147] on label "[Label]" at bounding box center [774, 144] width 38 height 16
click at [1263, 193] on button "Close" at bounding box center [1265, 196] width 50 height 28
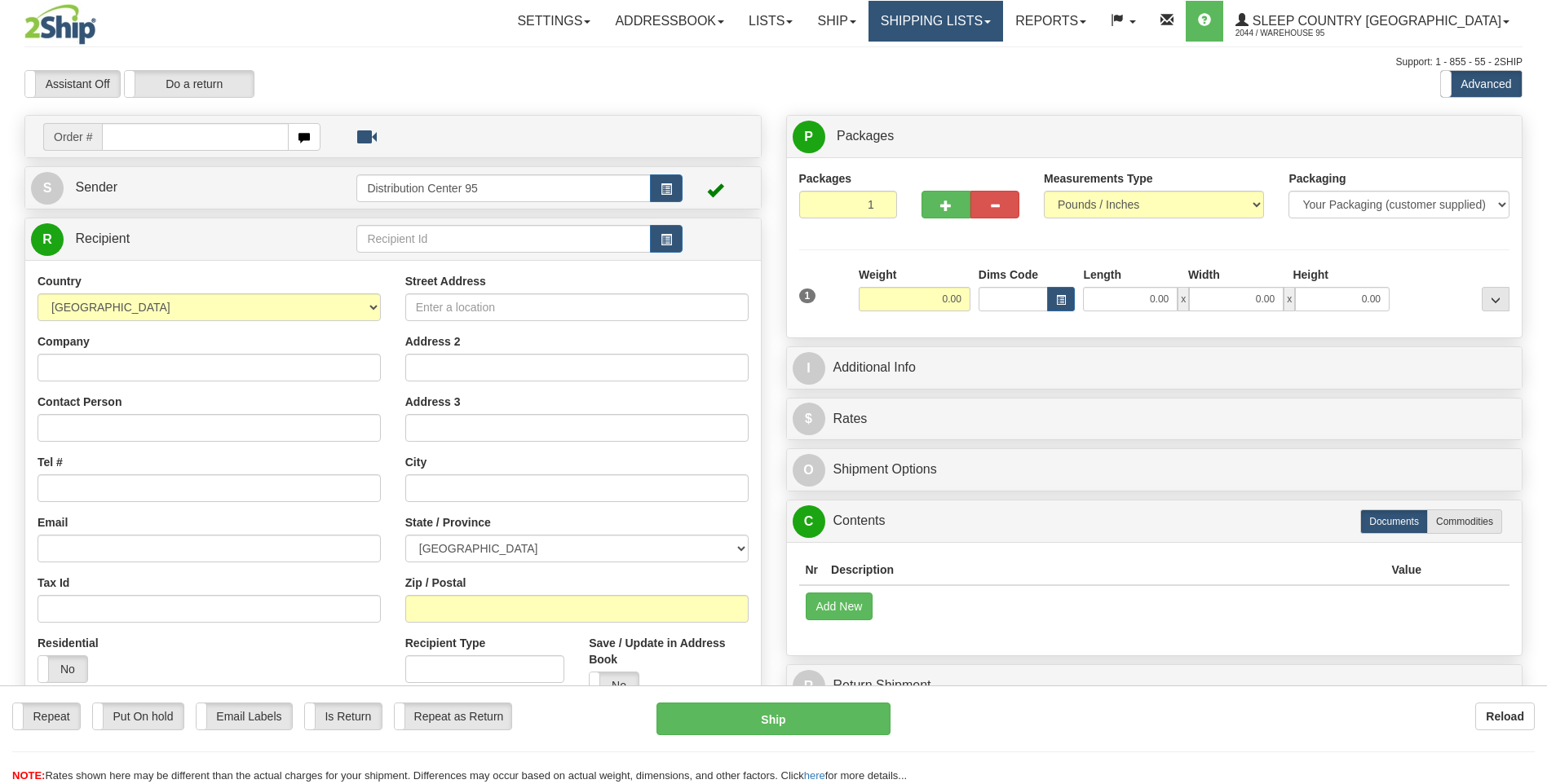
click at [1003, 12] on link "Shipping lists" at bounding box center [936, 21] width 134 height 41
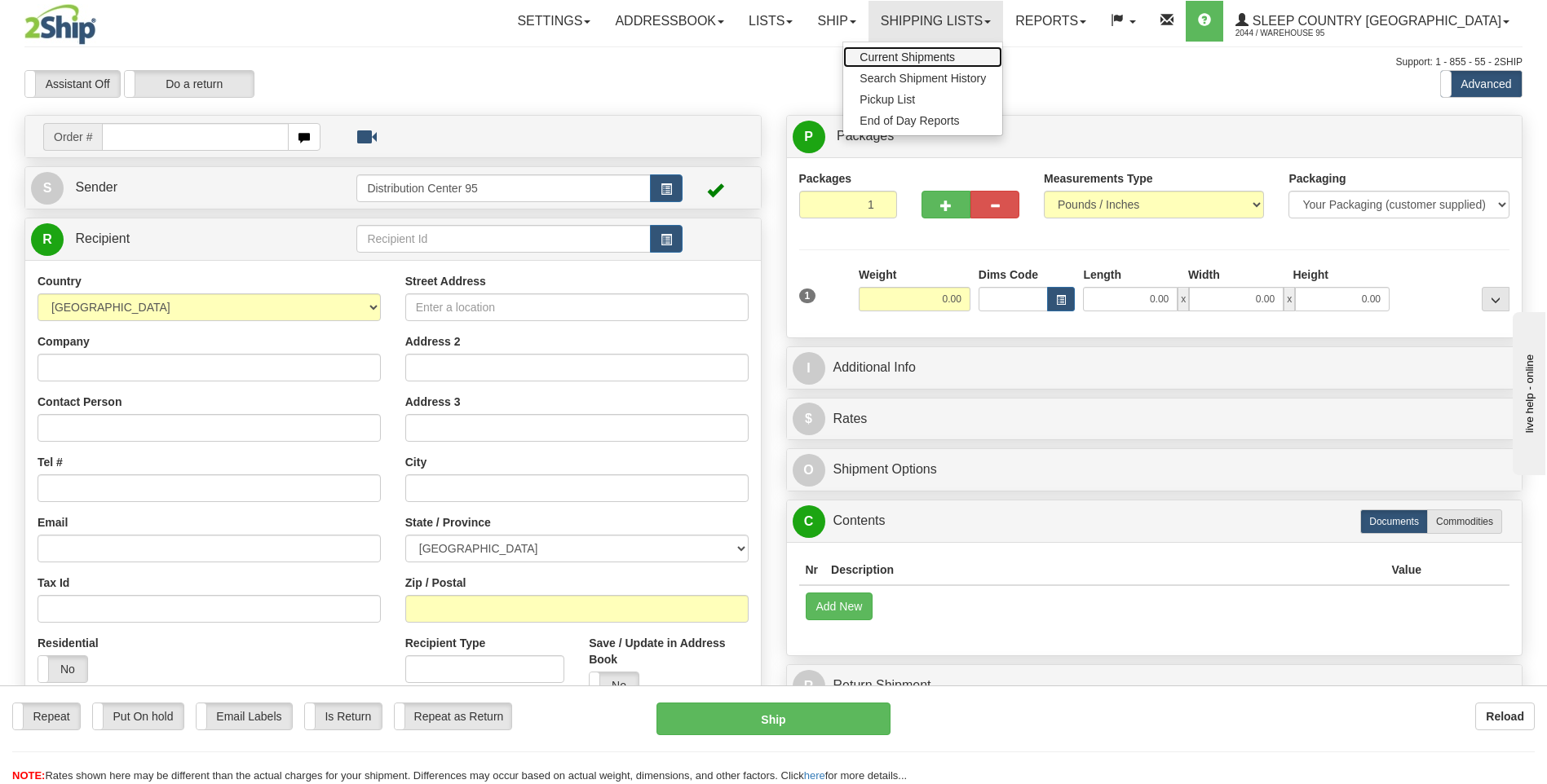
click at [956, 54] on span "Current Shipments" at bounding box center [908, 57] width 96 height 13
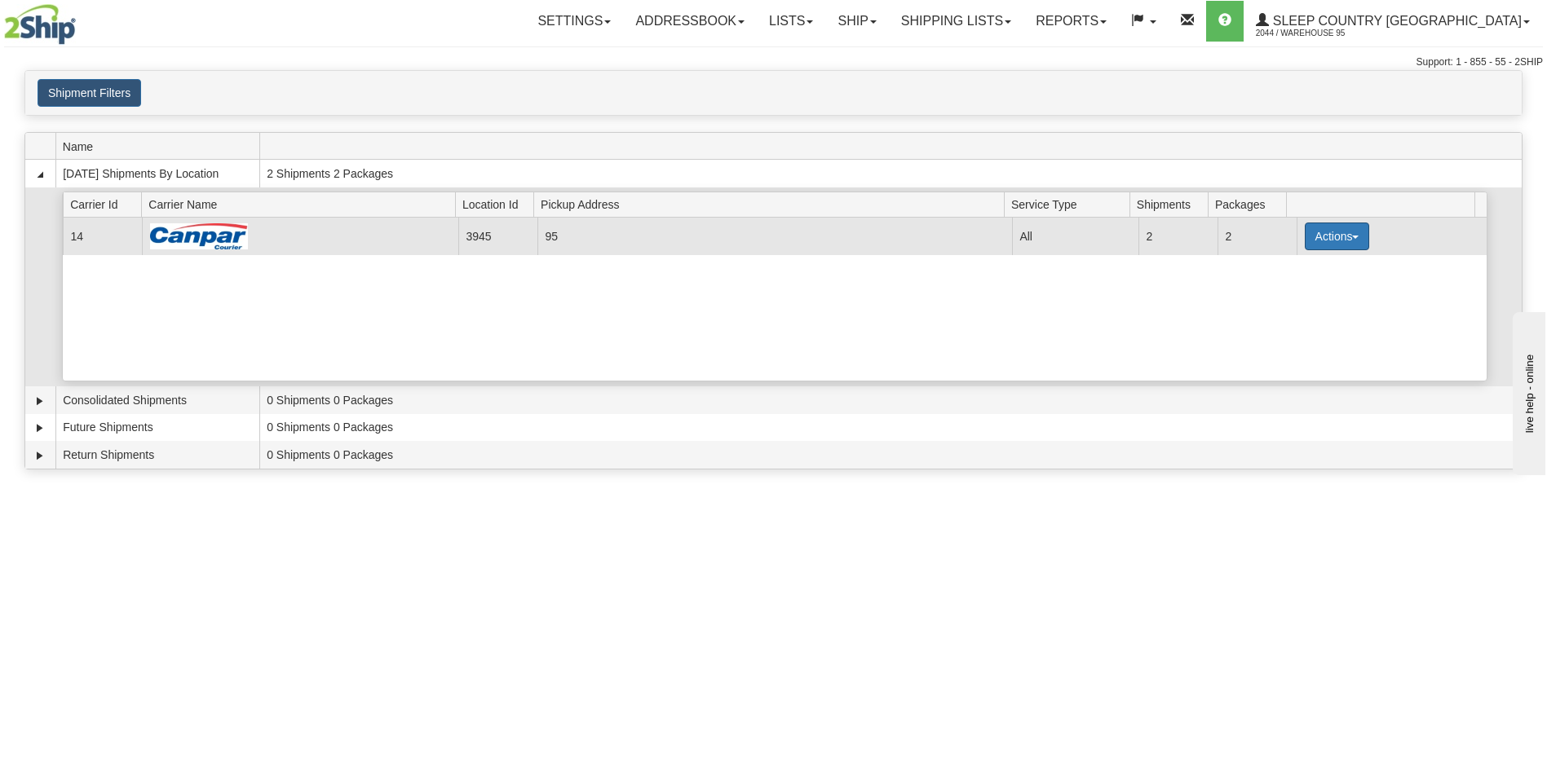
click at [1339, 238] on button "Actions" at bounding box center [1338, 236] width 65 height 28
click at [1292, 292] on span "Close" at bounding box center [1274, 287] width 38 height 12
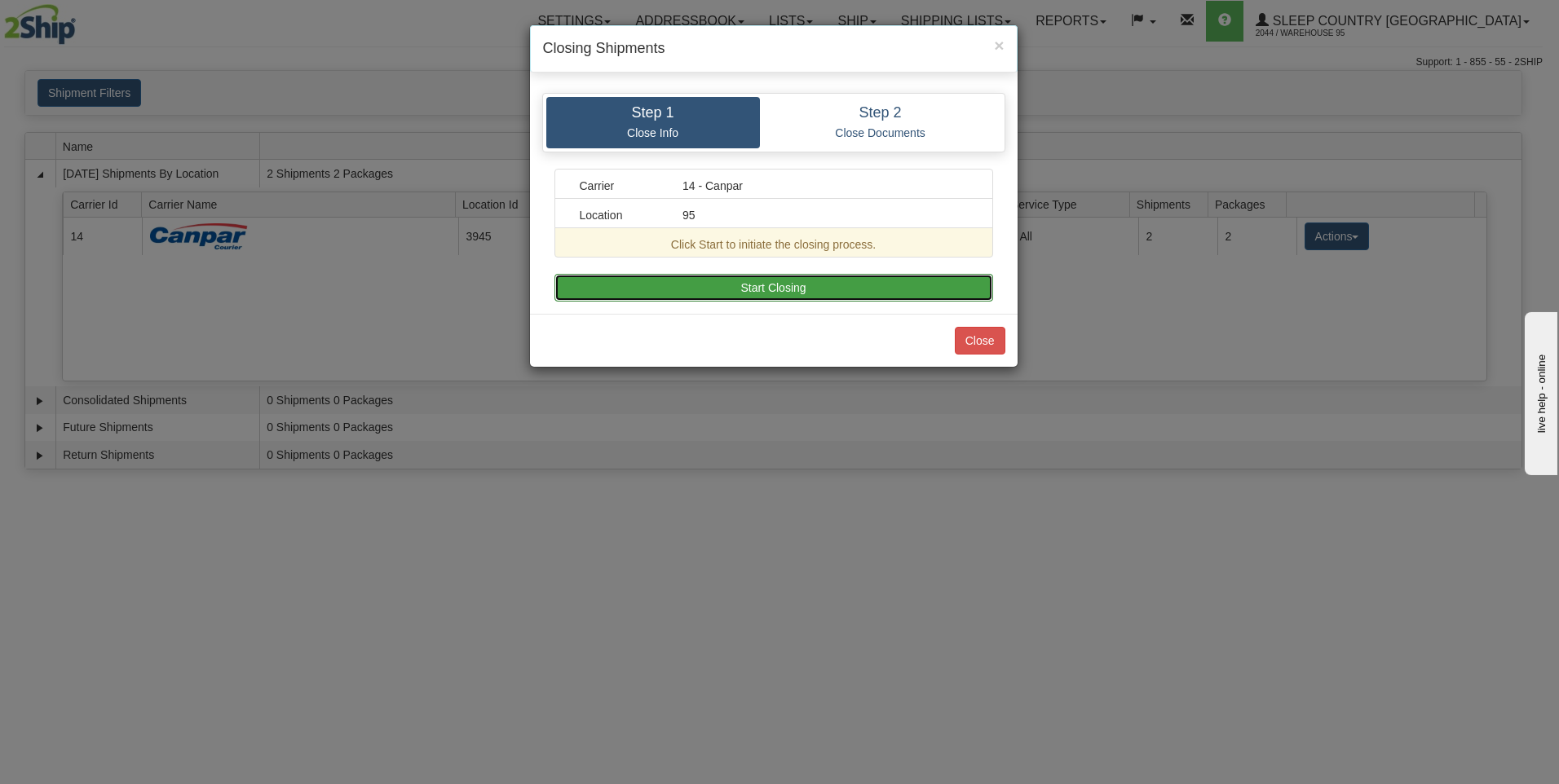
click at [666, 278] on button "Start Closing" at bounding box center [773, 287] width 439 height 28
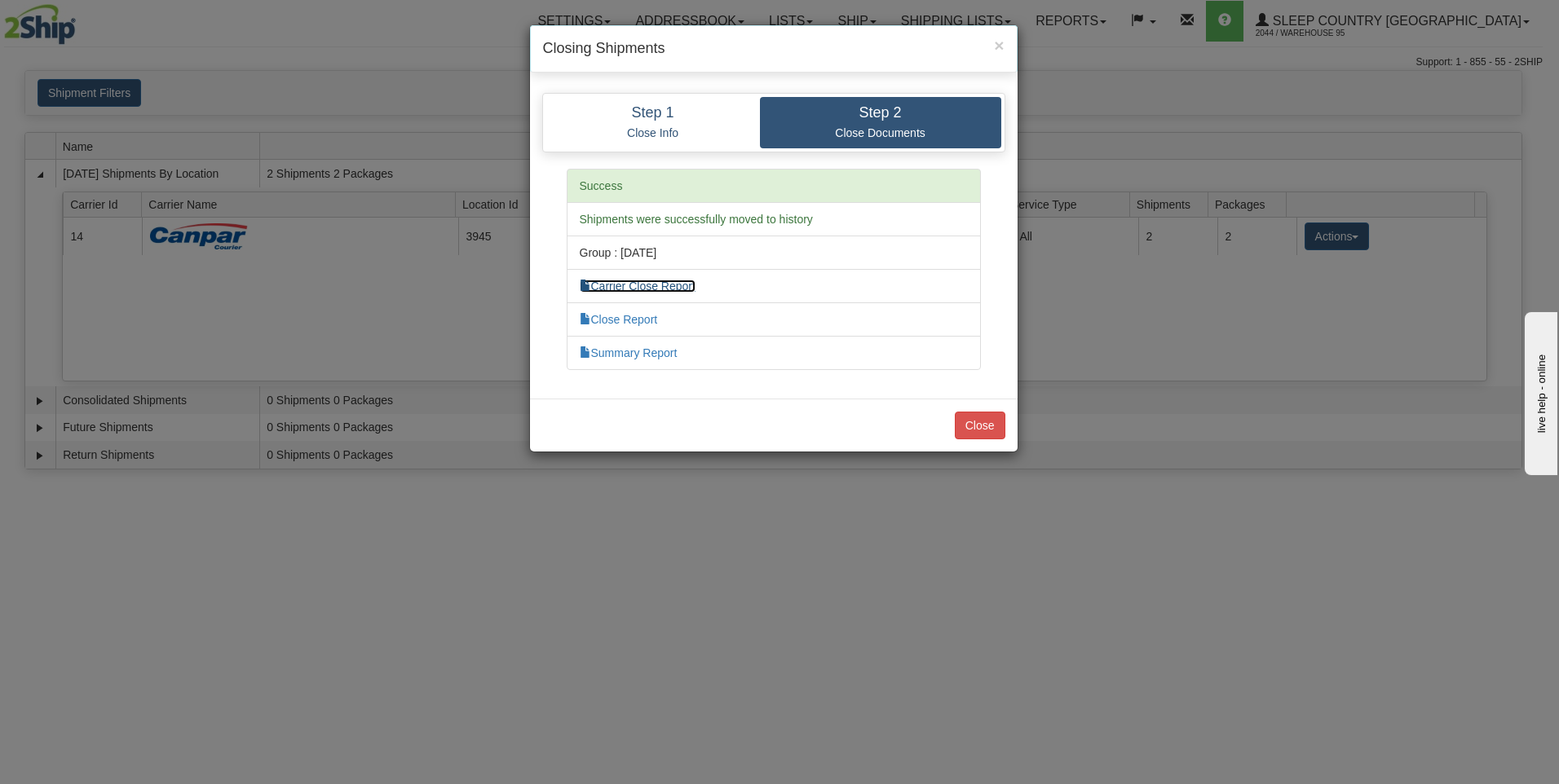
click at [623, 289] on link "Carrier Close Report" at bounding box center [637, 286] width 115 height 13
click at [623, 351] on link "Summary Report" at bounding box center [628, 353] width 98 height 13
click at [996, 422] on button "Close" at bounding box center [980, 425] width 50 height 28
